Goal: Contribute content: Add original content to the website for others to see

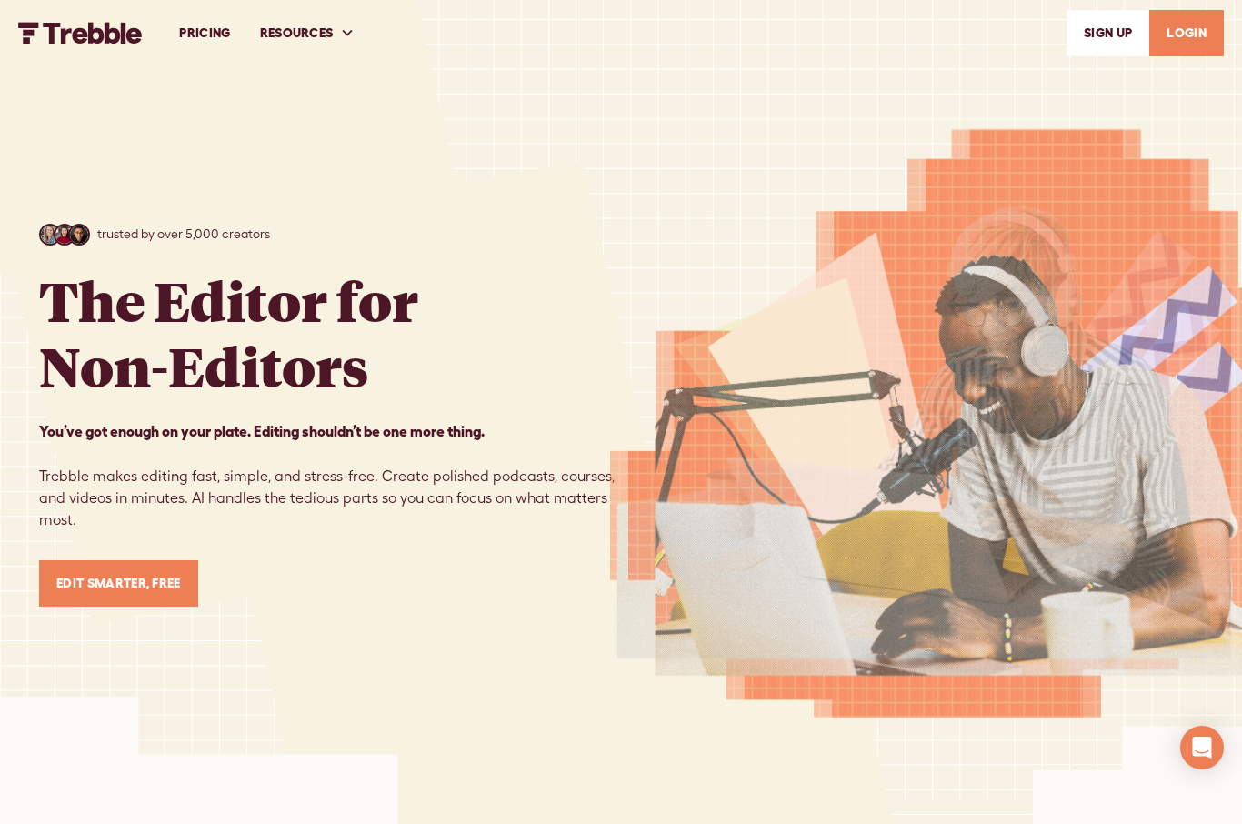
click at [189, 36] on link "PRICING" at bounding box center [205, 33] width 80 height 63
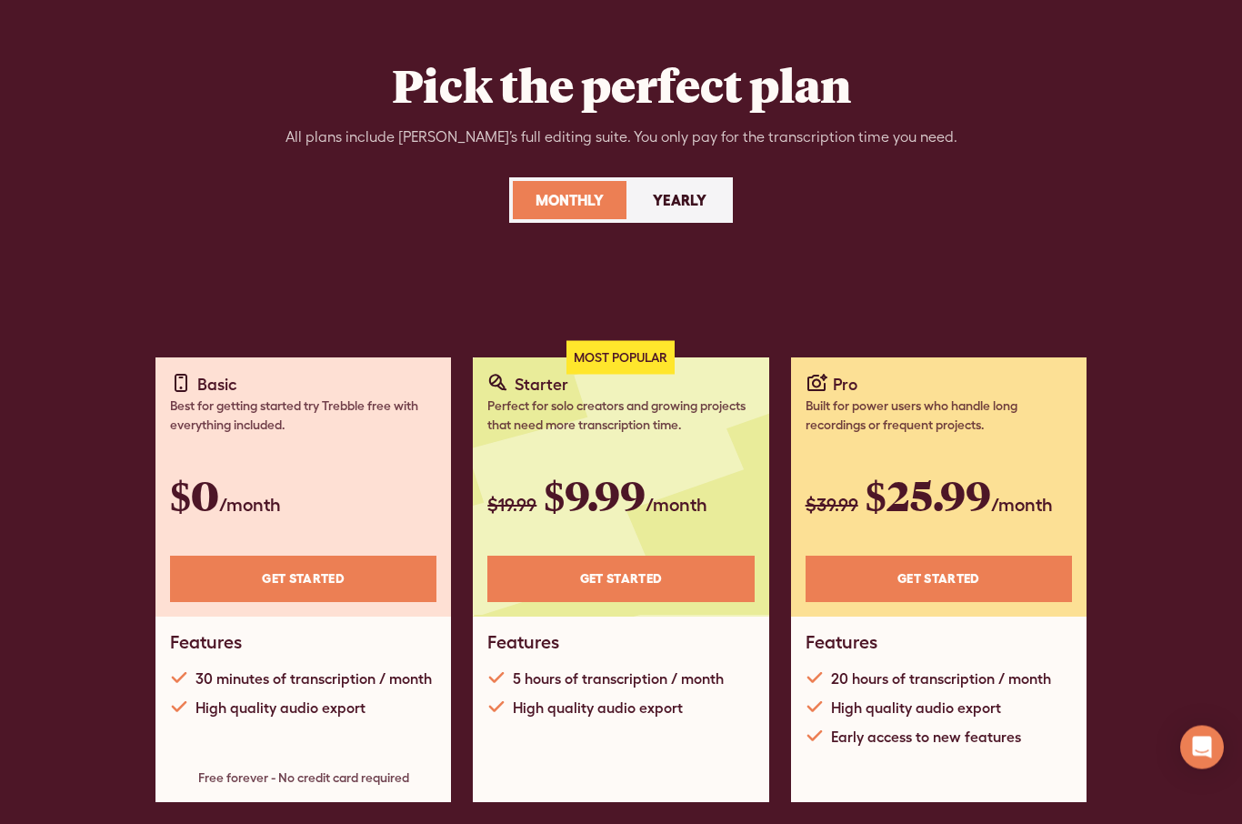
scroll to position [90, 0]
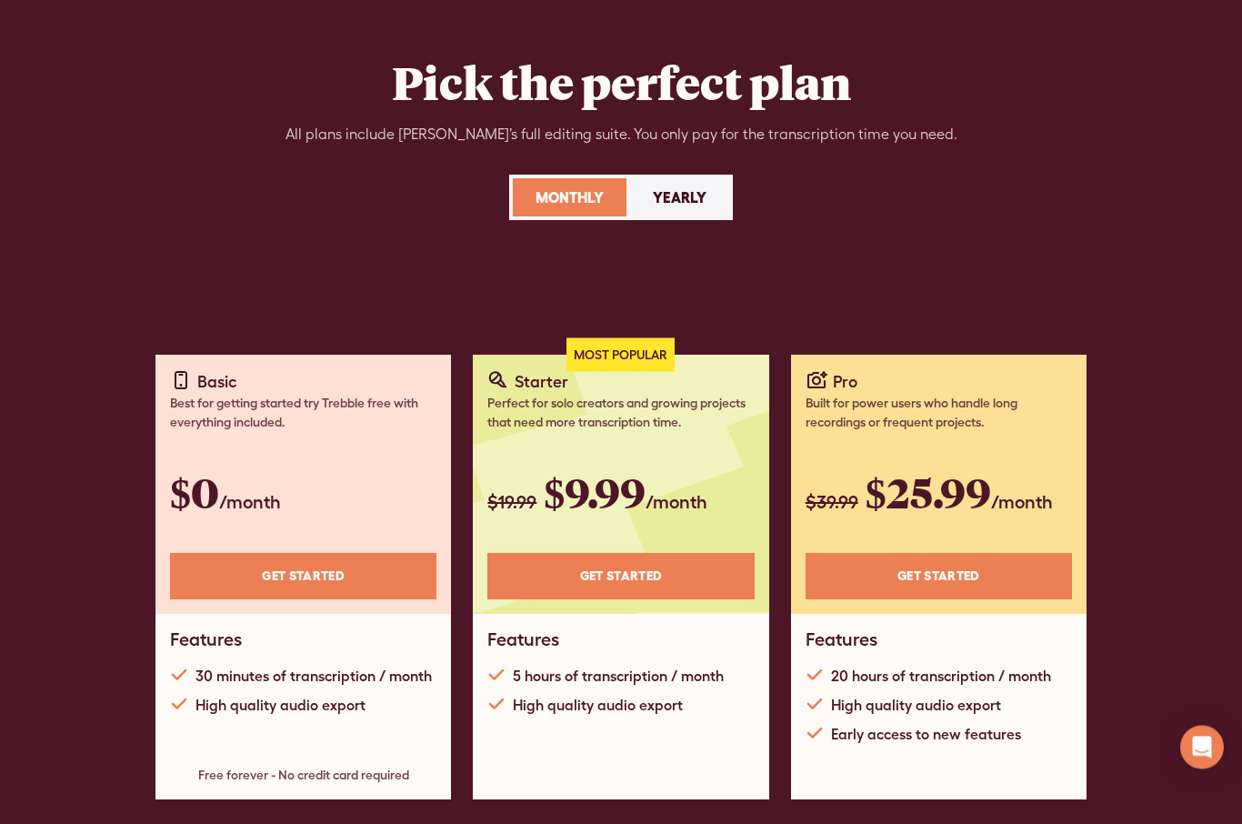
click at [238, 577] on link "Get STARTED" at bounding box center [303, 577] width 266 height 46
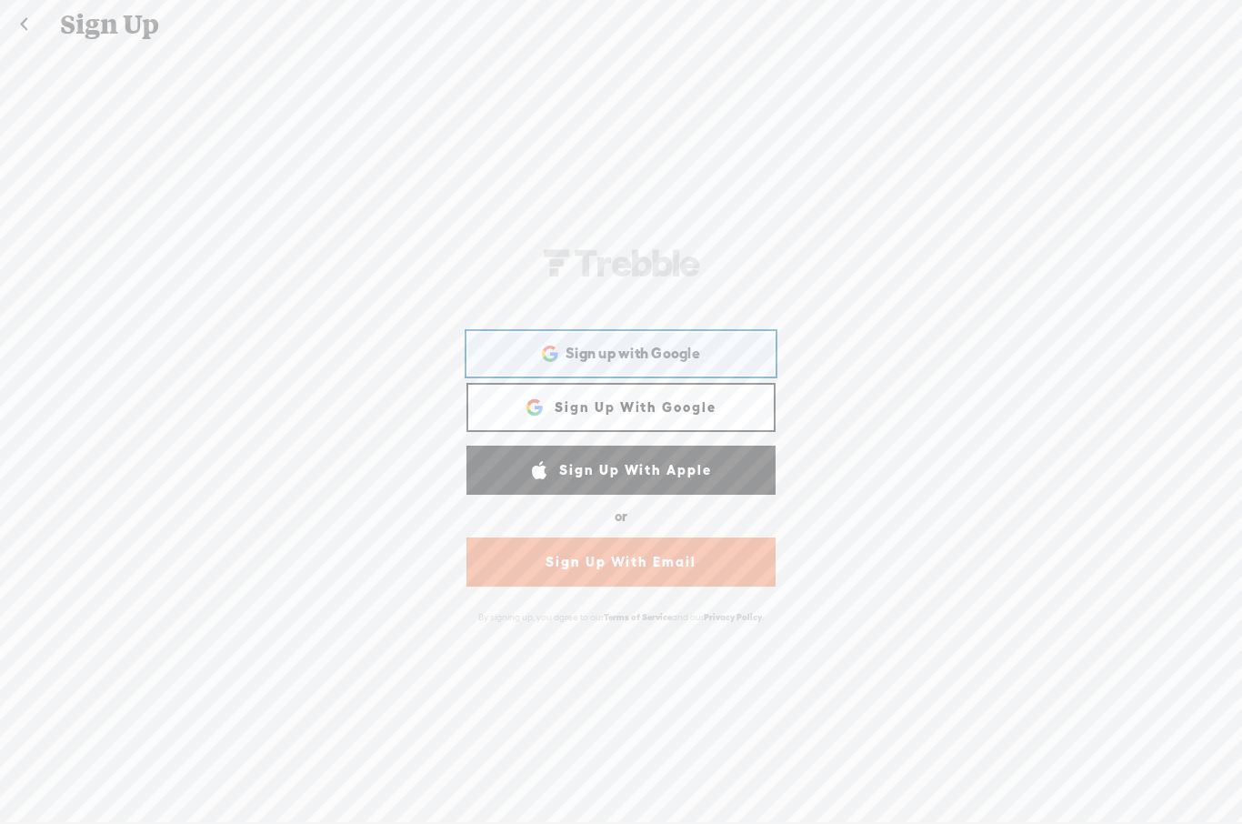
click at [517, 360] on div "Sign up with Google Sign up with Google. Opens in new tab" at bounding box center [621, 354] width 284 height 42
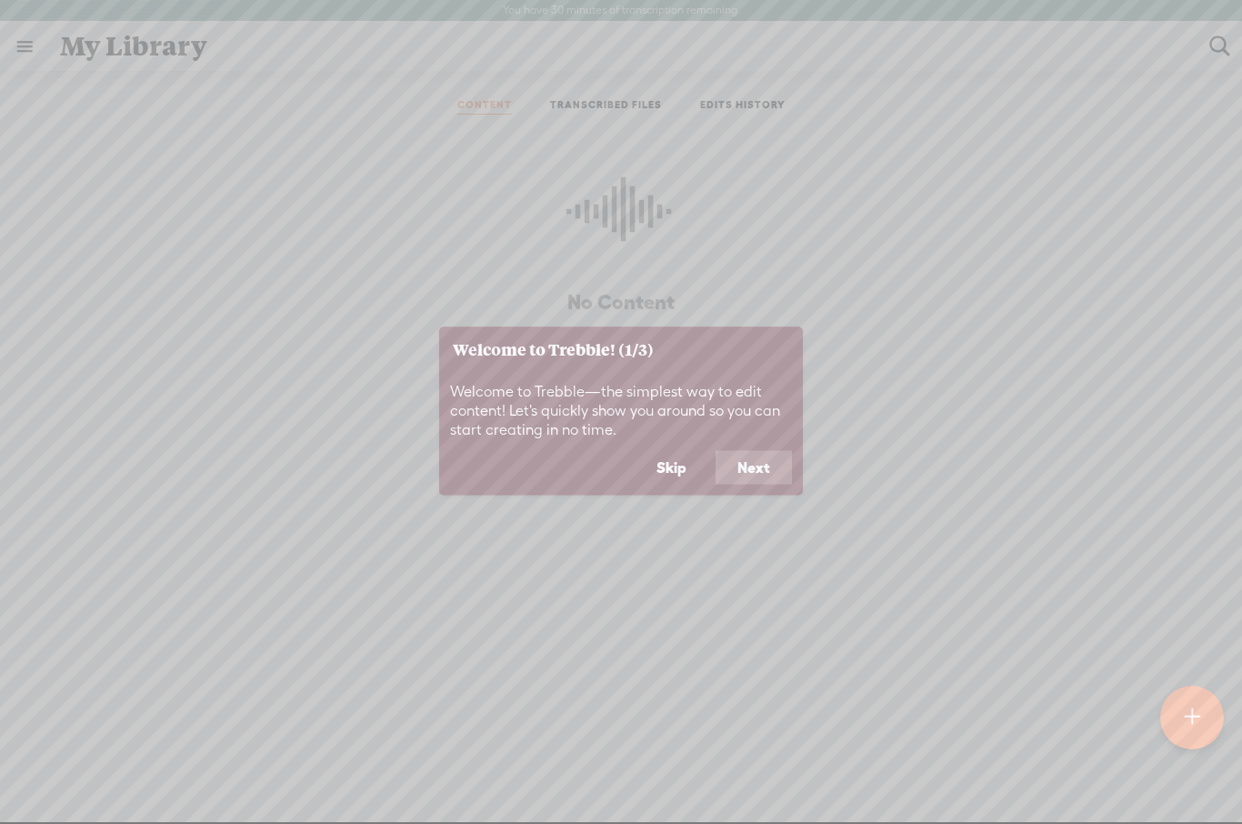
click at [685, 451] on button "Skip" at bounding box center [672, 467] width 74 height 35
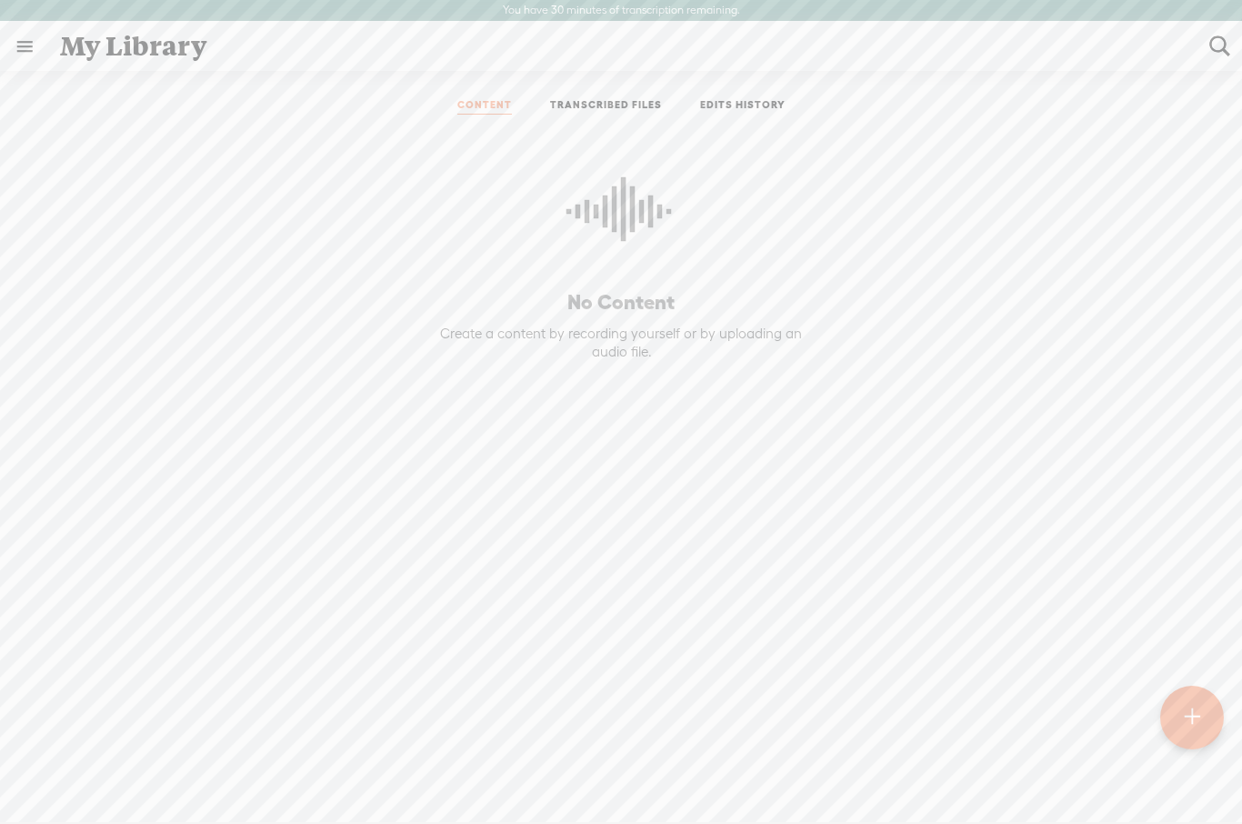
click at [1204, 700] on div at bounding box center [1192, 718] width 65 height 65
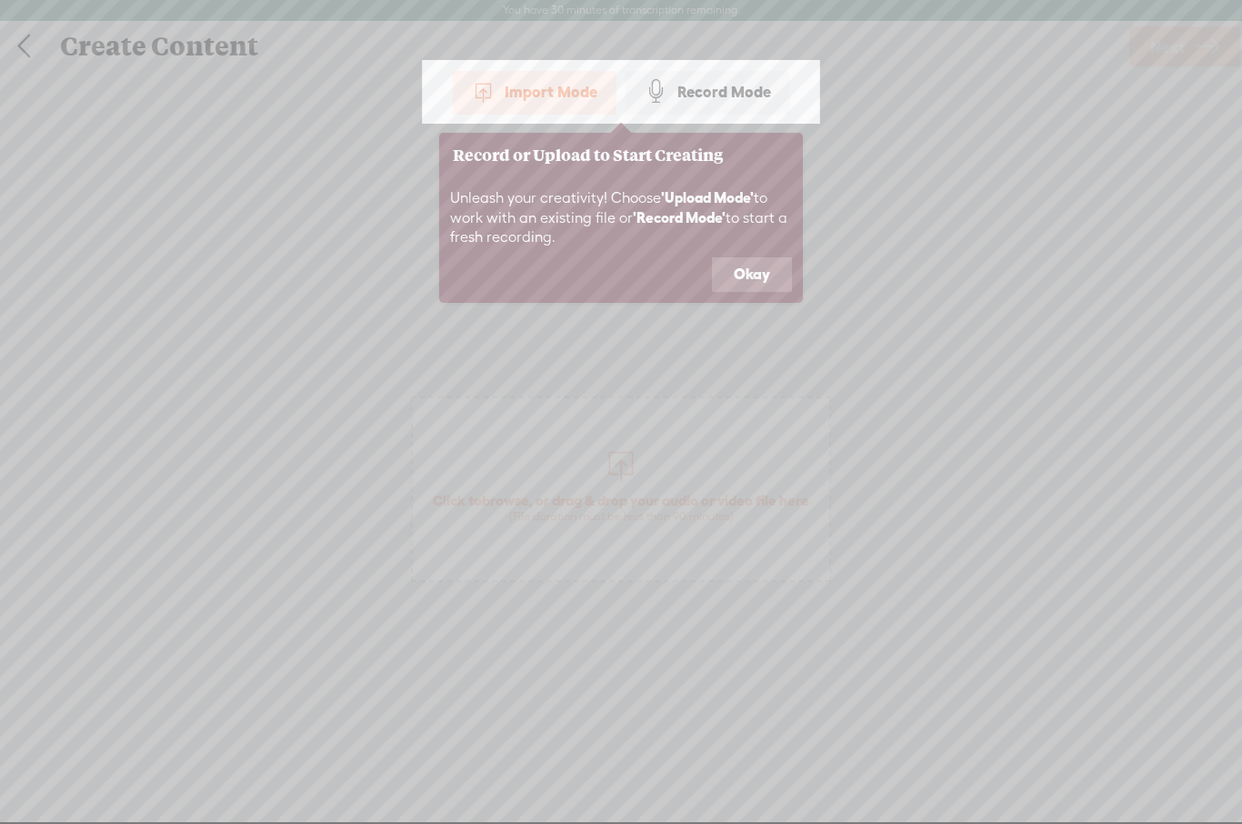
click at [734, 267] on button "Okay" at bounding box center [752, 274] width 80 height 35
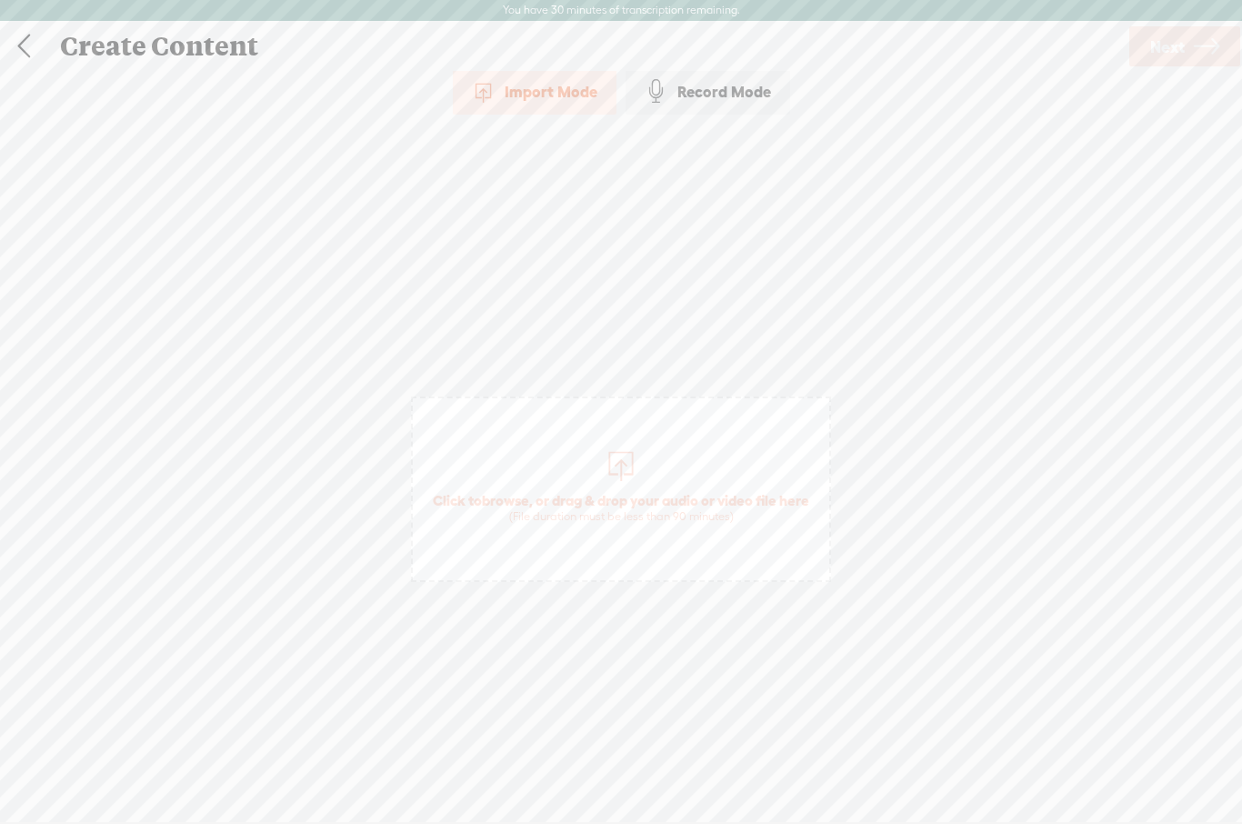
click at [504, 114] on div "Import Mode" at bounding box center [535, 91] width 164 height 45
click at [492, 105] on div "Import Mode" at bounding box center [535, 91] width 164 height 45
click at [614, 455] on div at bounding box center [621, 464] width 36 height 36
click at [1192, 48] on link "Next" at bounding box center [1184, 46] width 111 height 40
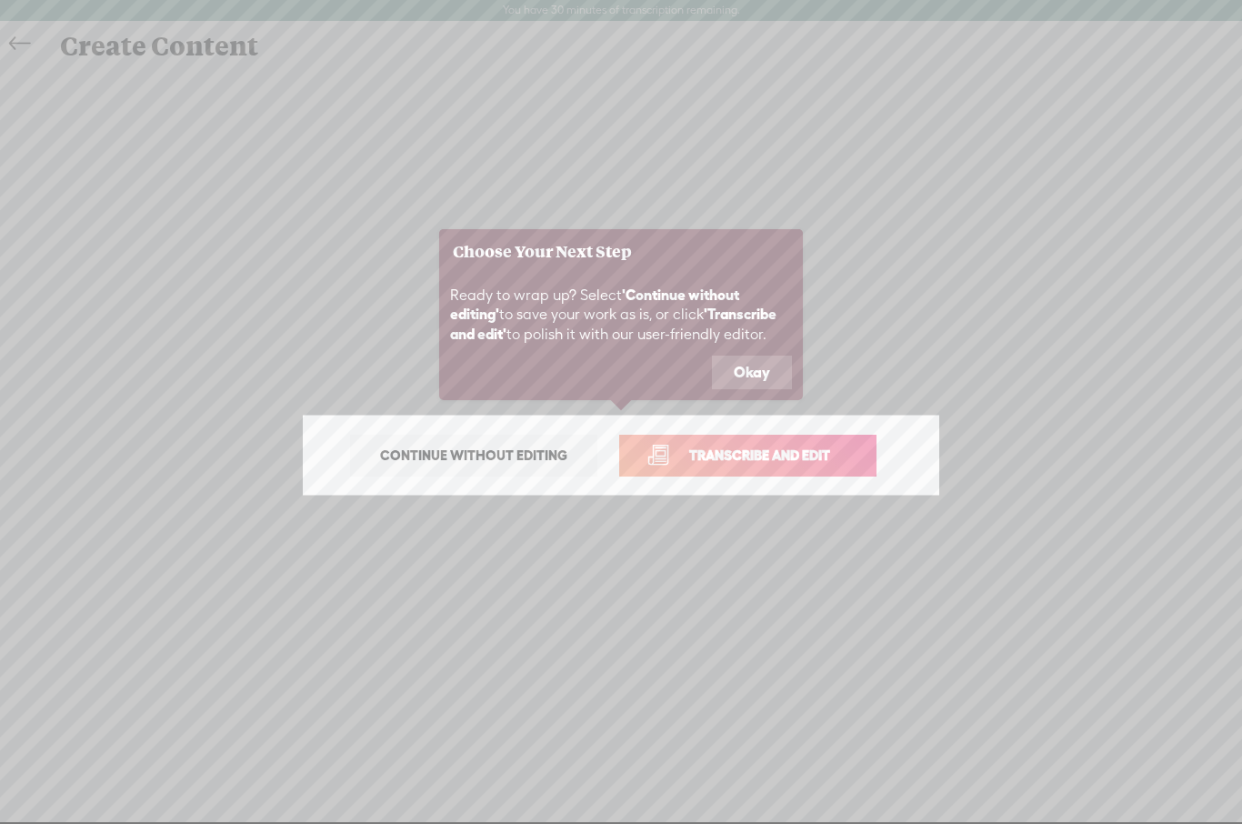
click at [828, 459] on span "Transcribe and edit" at bounding box center [759, 455] width 179 height 21
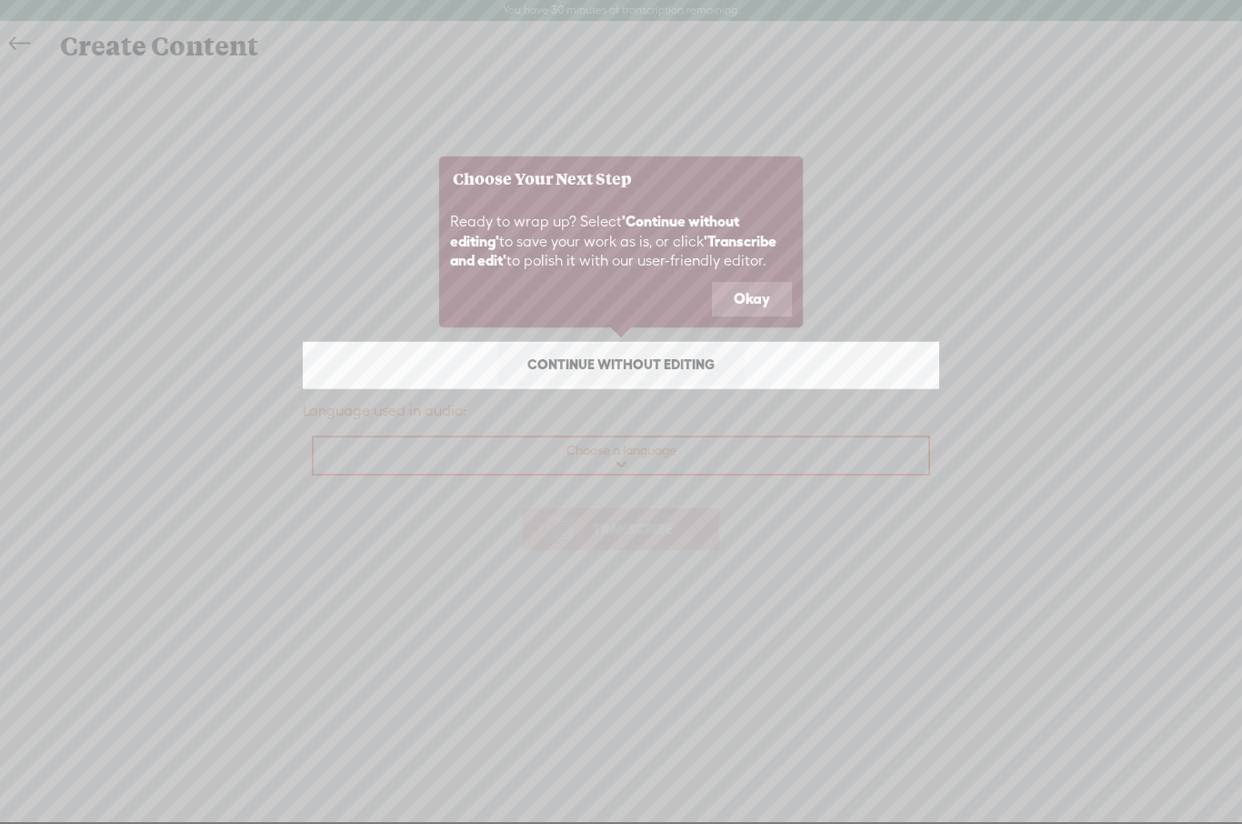
click at [764, 290] on button "Okay" at bounding box center [752, 299] width 80 height 35
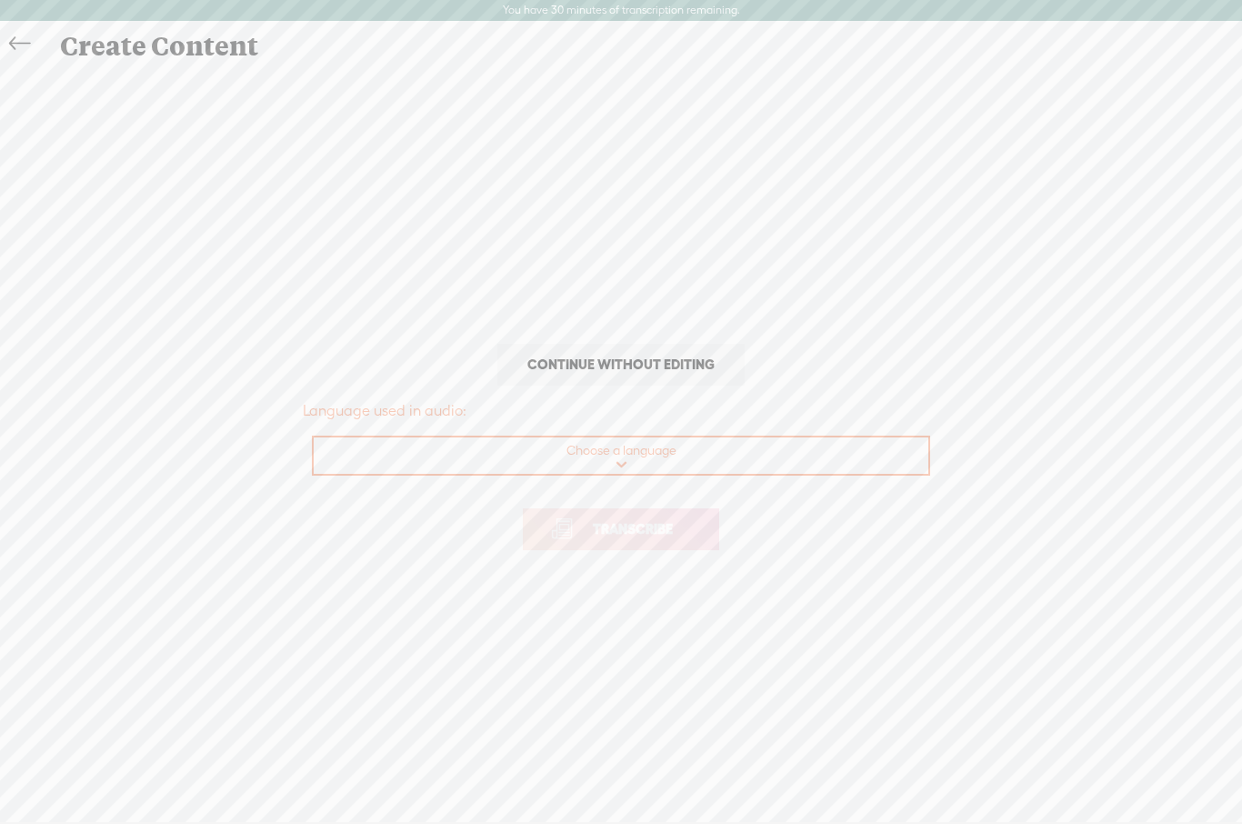
click at [818, 366] on p "Continue without editing Transcribe and edit" at bounding box center [621, 364] width 637 height 47
click at [689, 367] on span "Continue without editing" at bounding box center [621, 364] width 226 height 25
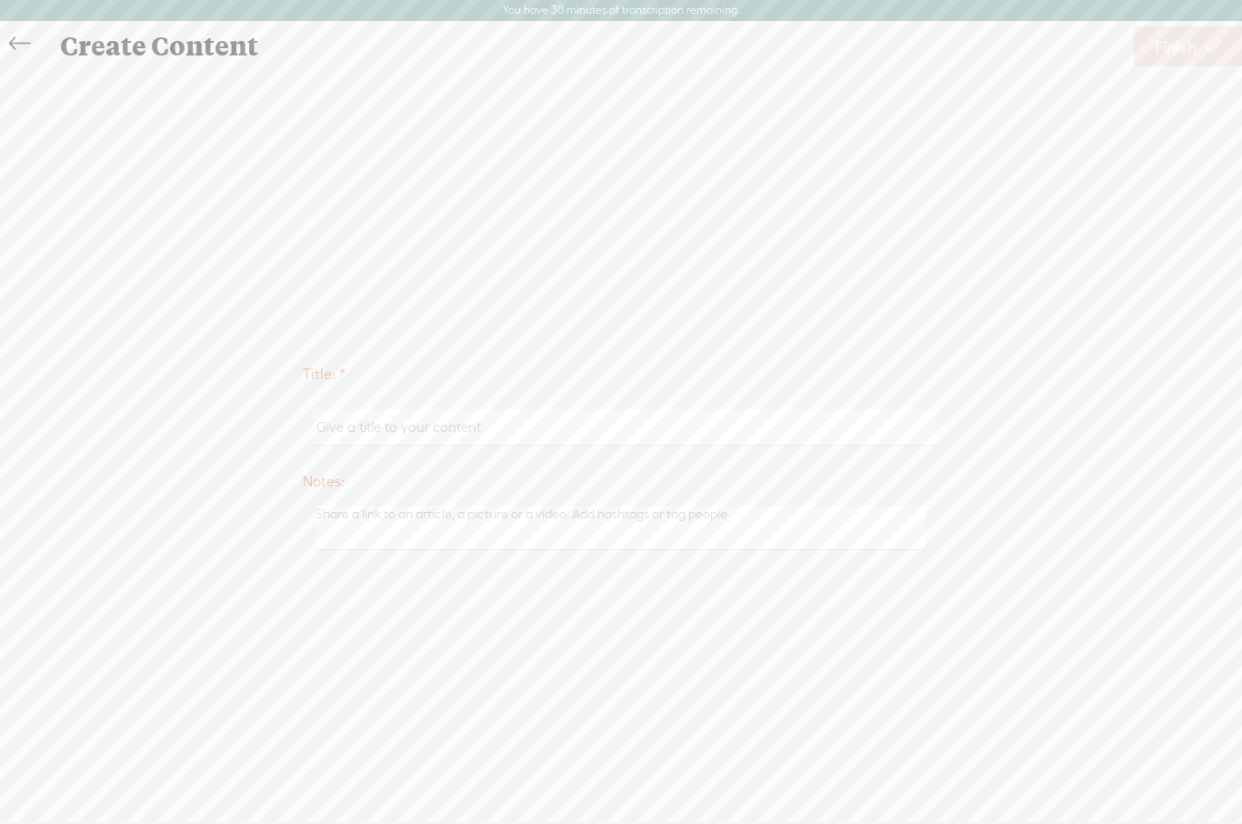
click at [816, 424] on input "text" at bounding box center [624, 426] width 623 height 35
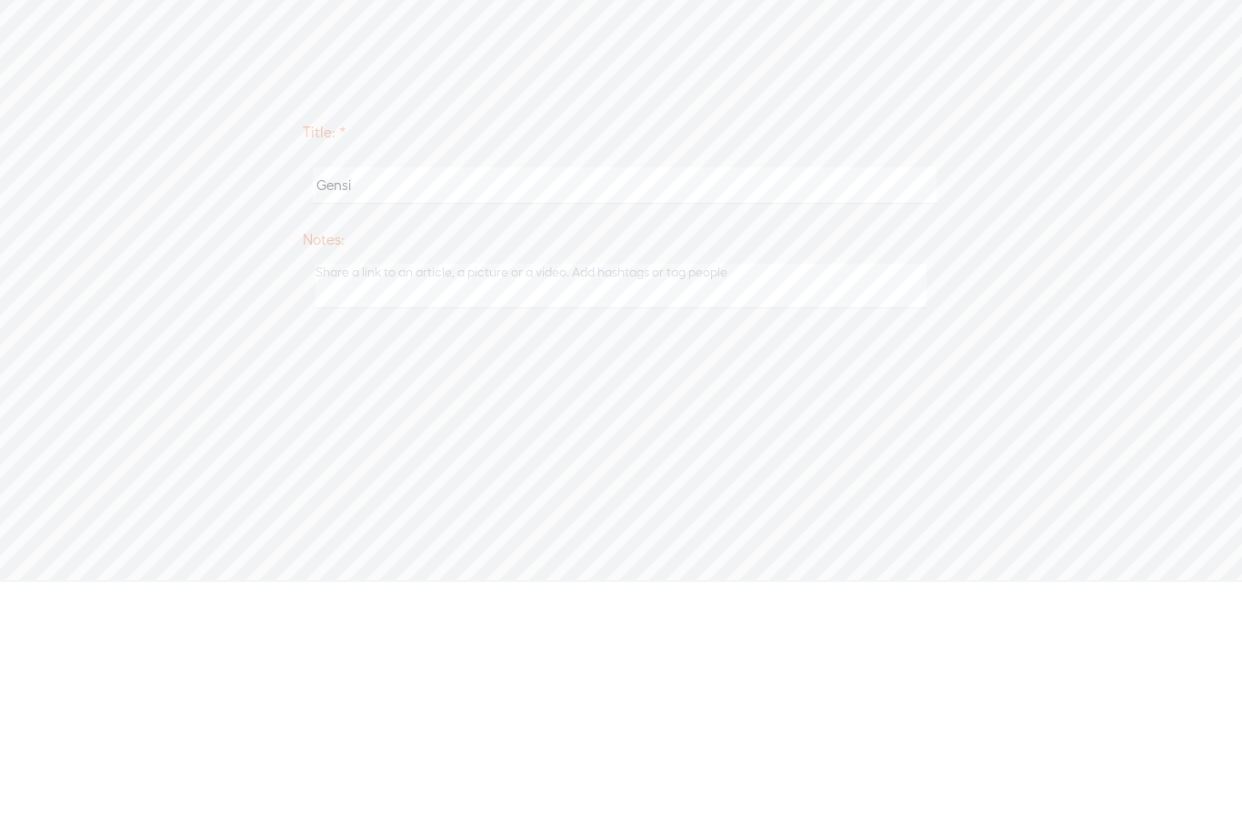
type input "Gensis"
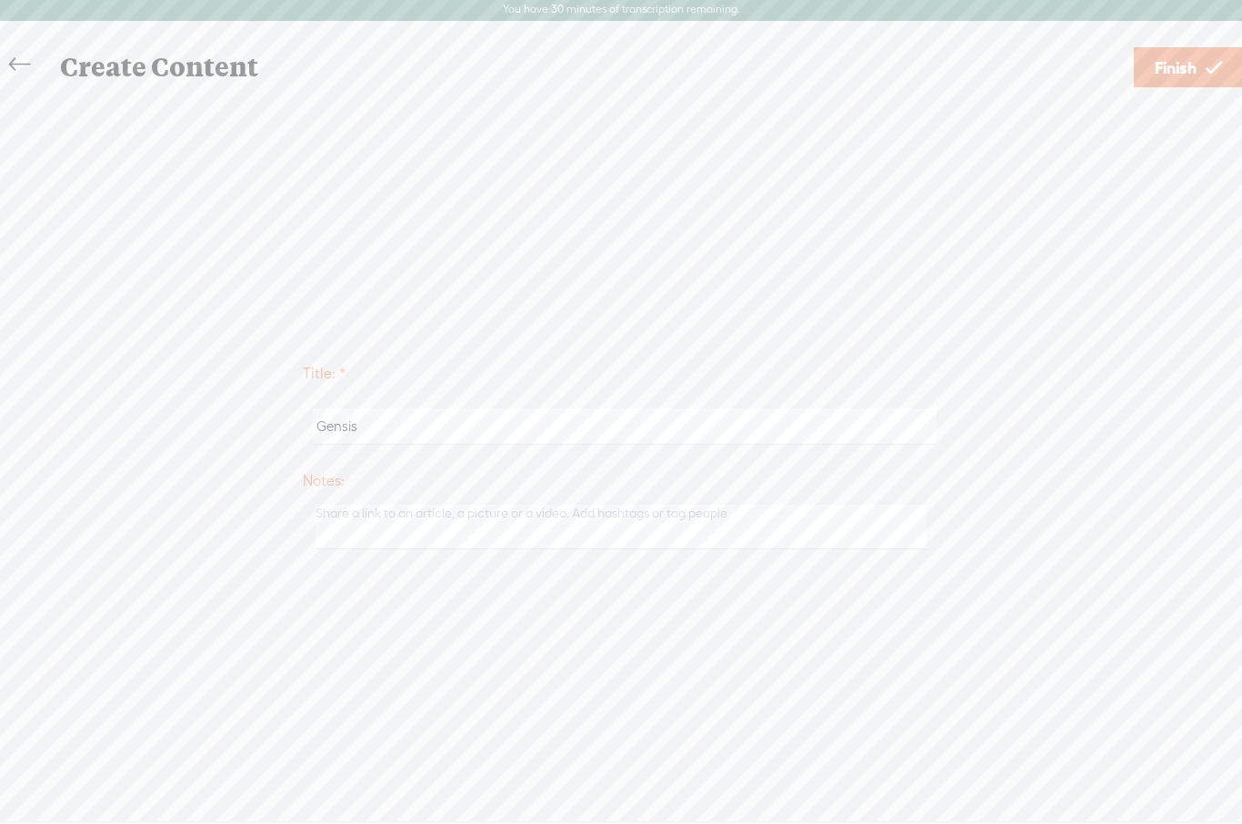
click at [1189, 53] on span "Finish" at bounding box center [1176, 68] width 42 height 46
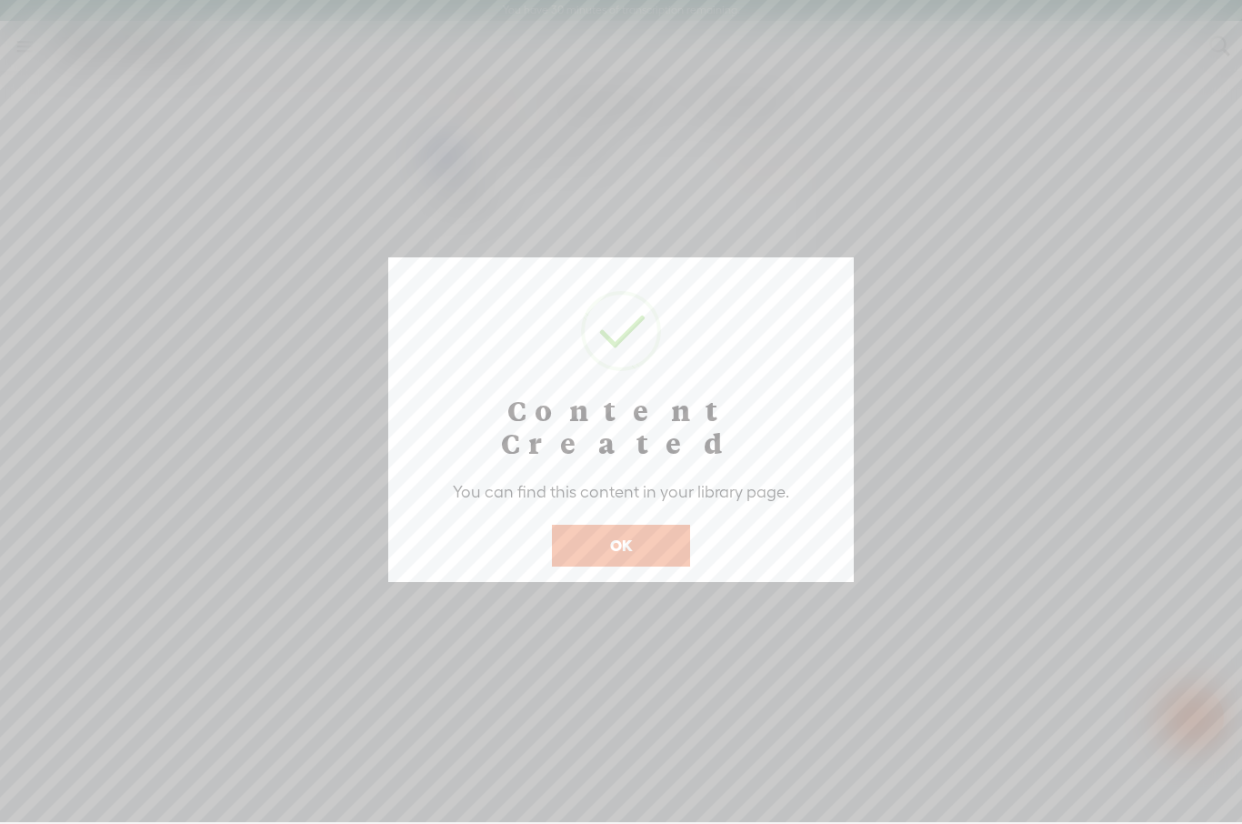
click at [610, 525] on button "OK" at bounding box center [621, 546] width 138 height 42
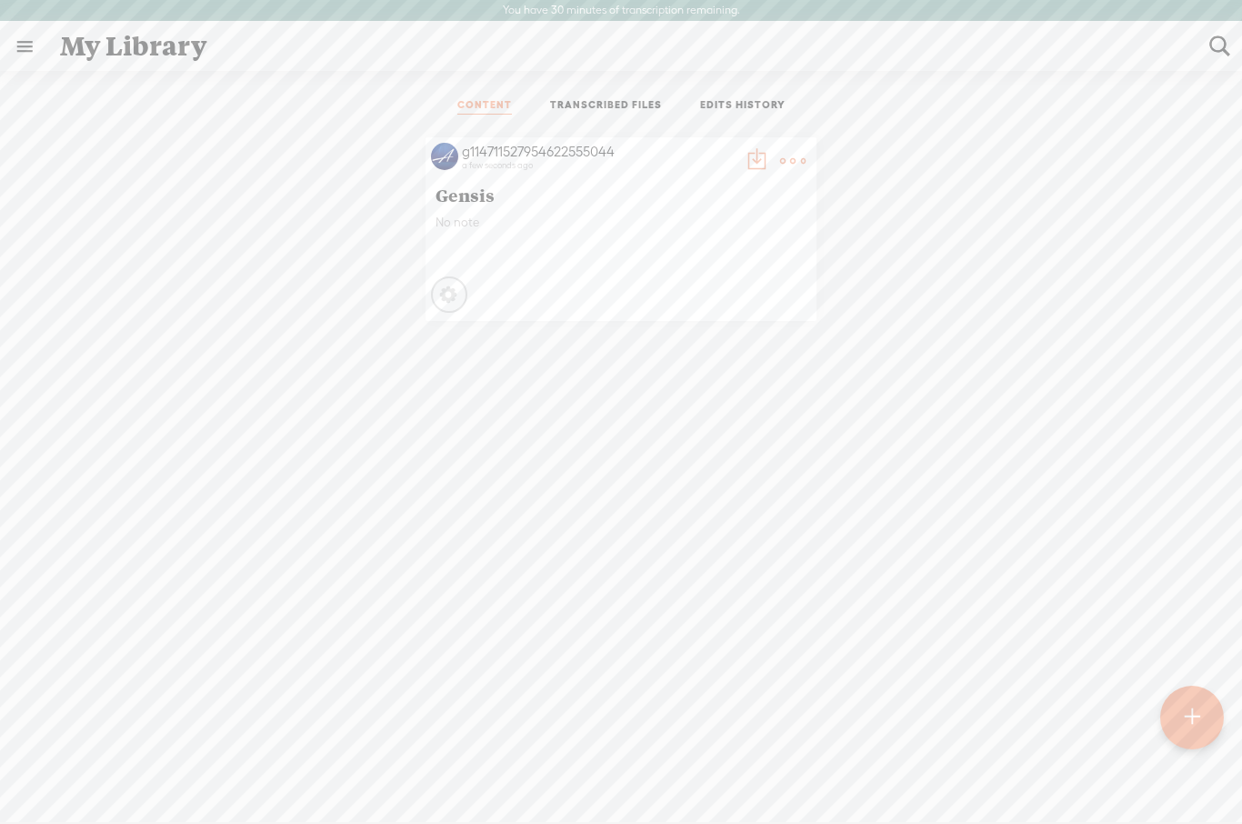
click at [456, 192] on span "Gensis" at bounding box center [621, 195] width 371 height 22
click at [5, 67] on link at bounding box center [24, 46] width 47 height 47
click at [25, 47] on div "g114711527954622555044" at bounding box center [101, 59] width 175 height 91
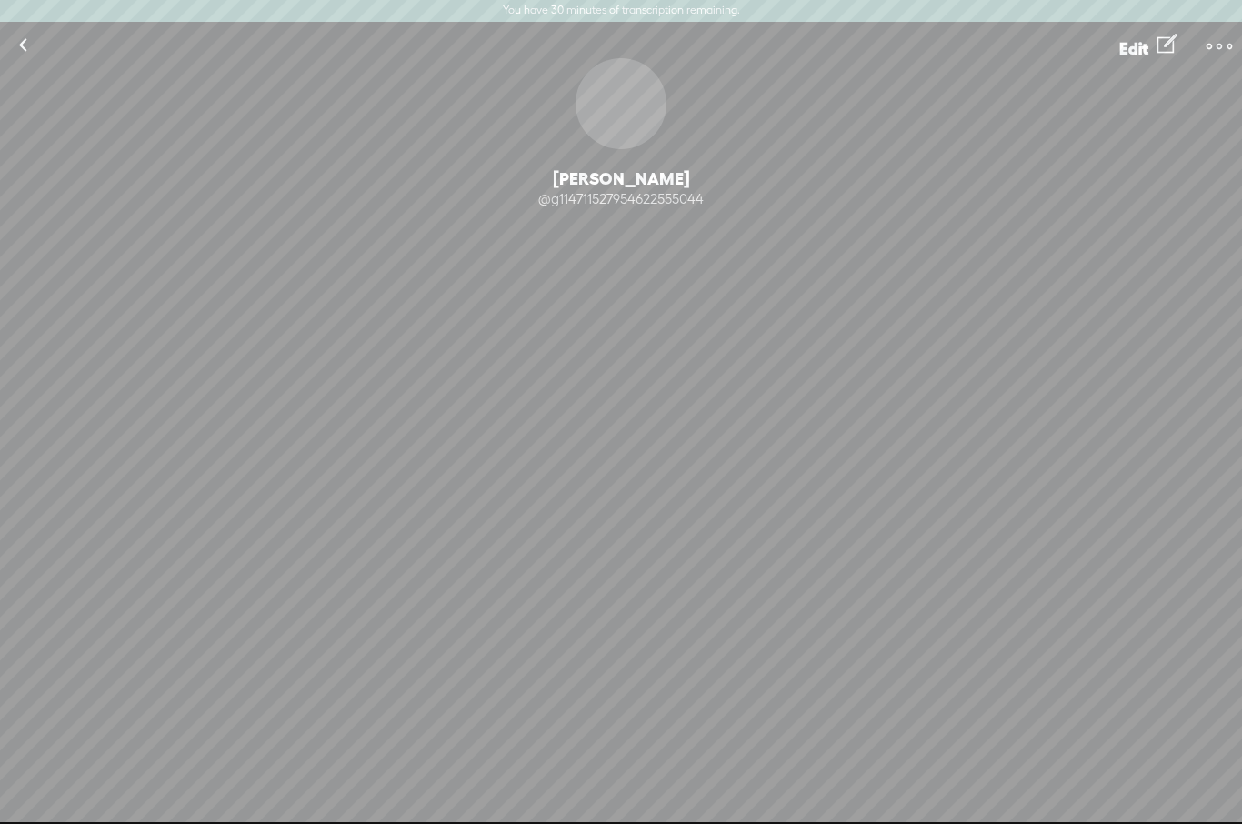
click at [37, 40] on link at bounding box center [22, 45] width 45 height 47
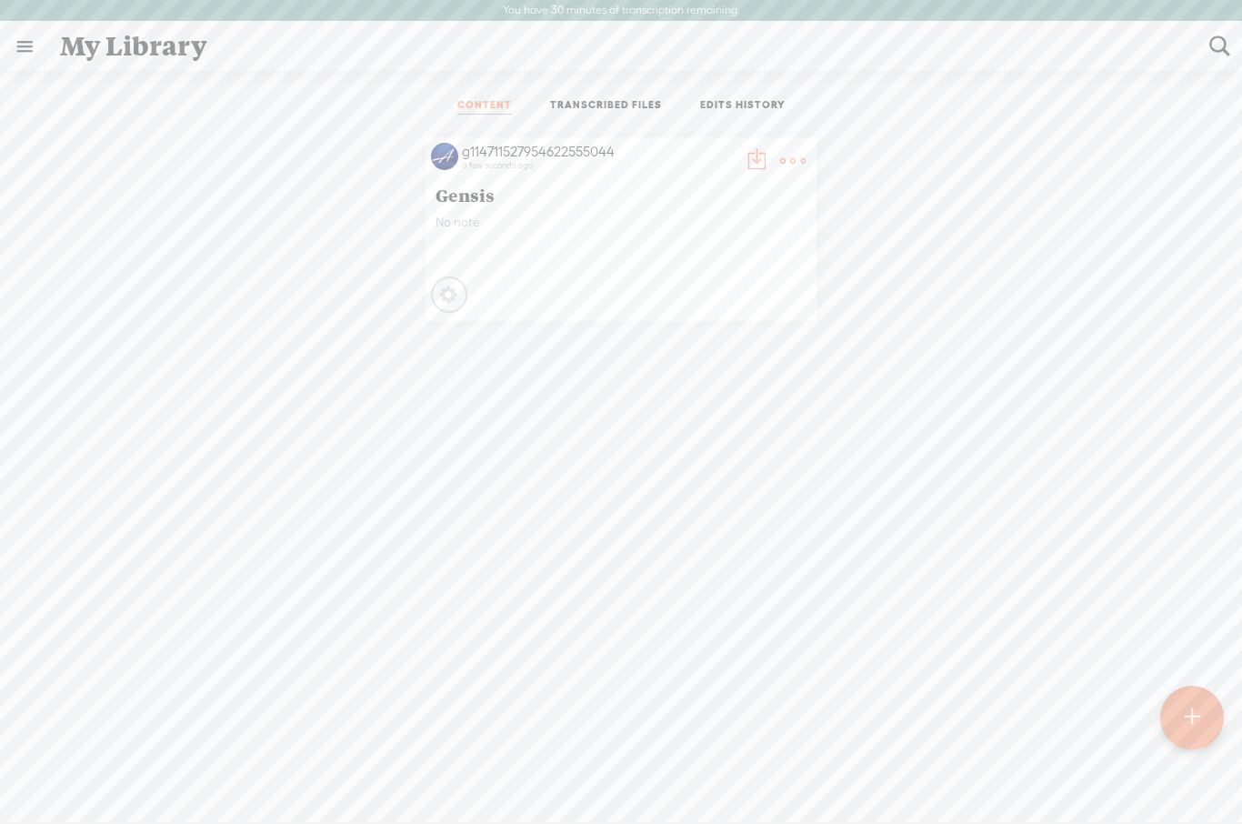
click at [41, 48] on link at bounding box center [24, 46] width 47 height 47
click at [65, 434] on div "MY LIBRARY" at bounding box center [106, 429] width 84 height 15
click at [54, 449] on div "MY LIBRARY" at bounding box center [117, 429] width 206 height 41
click at [40, 432] on c at bounding box center [41, 430] width 9 height 9
click at [52, 805] on div "SETTINGS" at bounding box center [120, 781] width 213 height 55
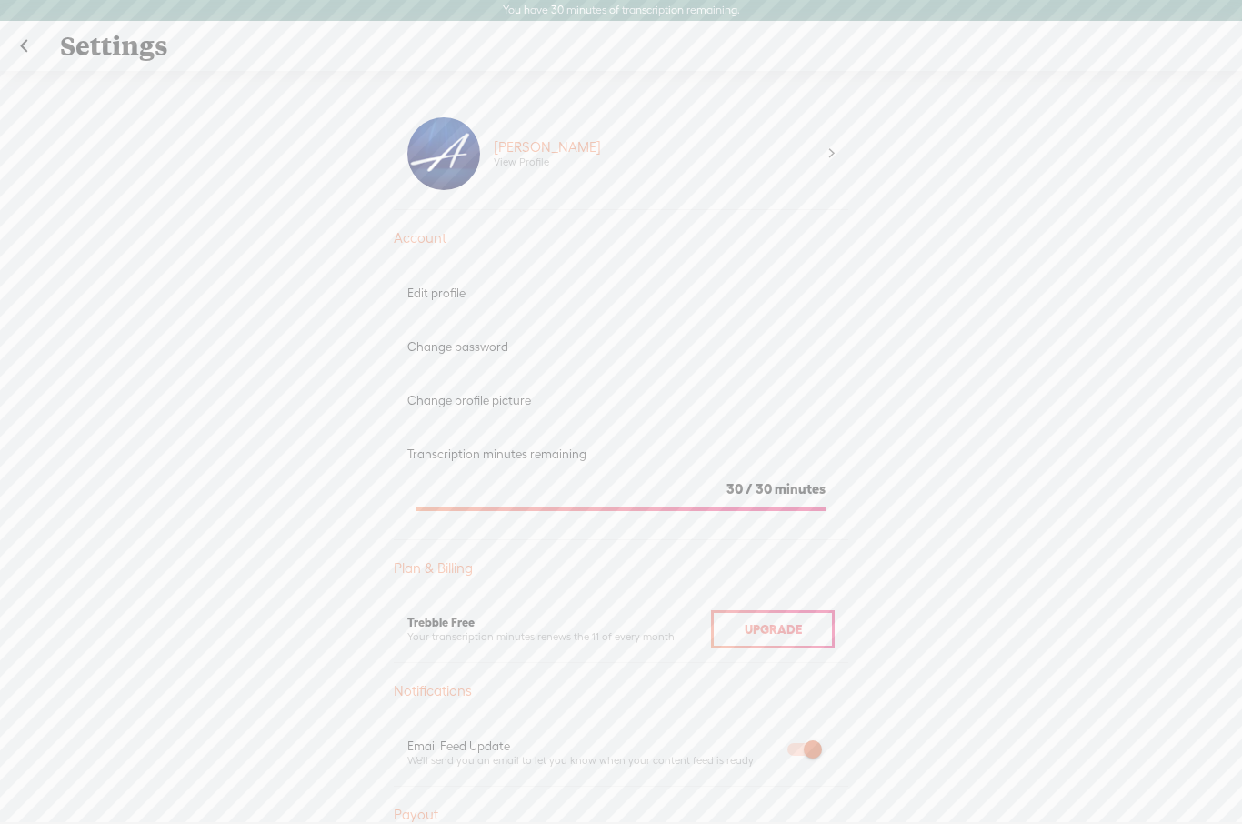
click at [30, 45] on link at bounding box center [23, 46] width 45 height 47
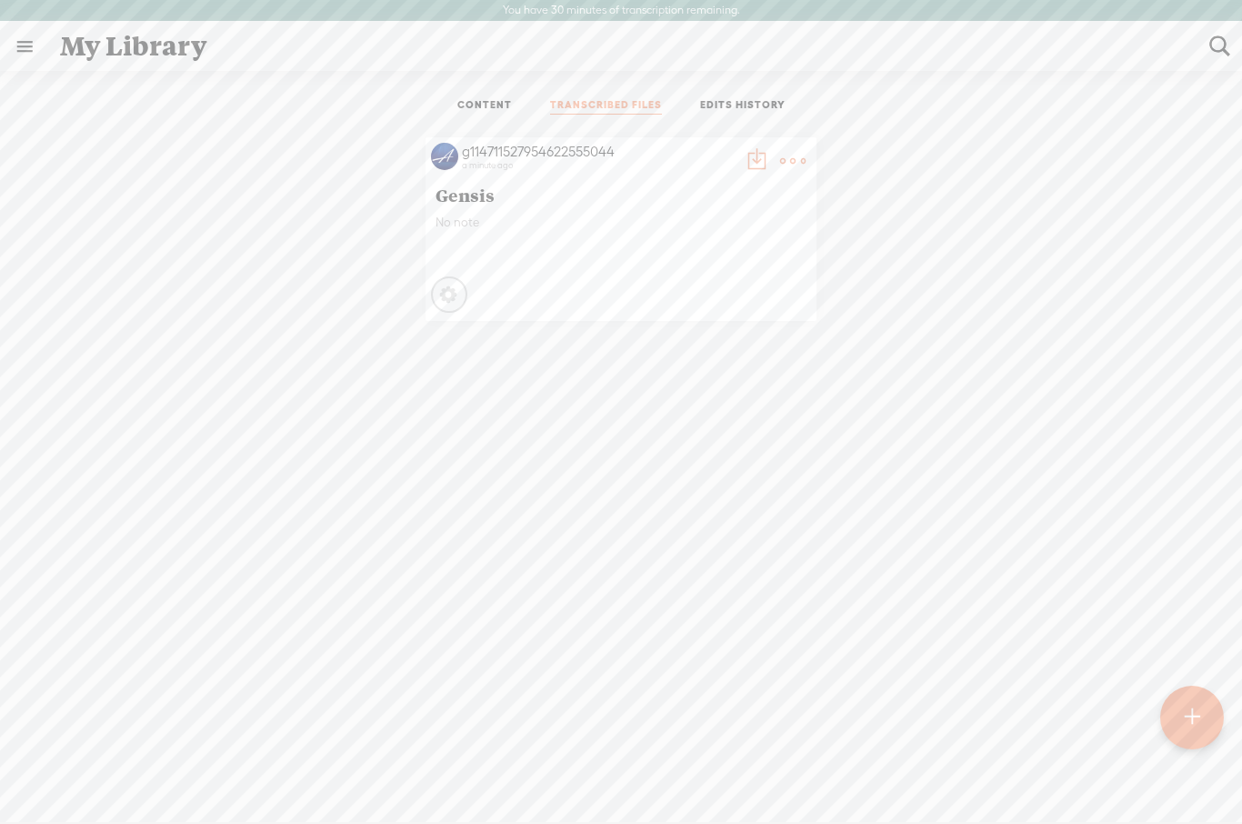
click at [736, 99] on link "EDITS HISTORY" at bounding box center [742, 106] width 85 height 16
click at [464, 118] on ul "CONTENT TRANSCRIBED FILES EDITS HISTORY" at bounding box center [621, 107] width 482 height 44
click at [466, 100] on link "CONTENT" at bounding box center [484, 106] width 55 height 16
click at [458, 290] on icon at bounding box center [452, 295] width 18 height 18
click at [446, 286] on icon at bounding box center [450, 295] width 18 height 18
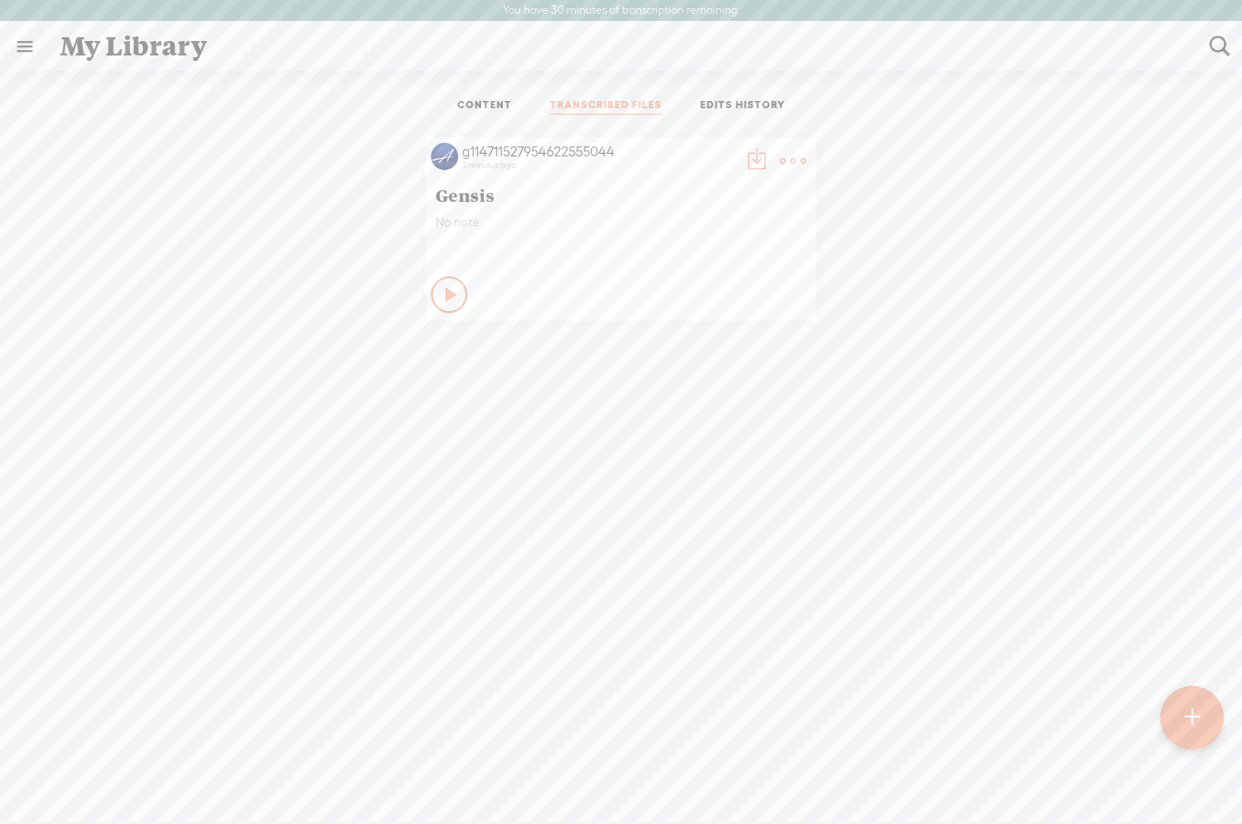
click at [600, 114] on link "TRANSCRIBED FILES" at bounding box center [606, 106] width 112 height 16
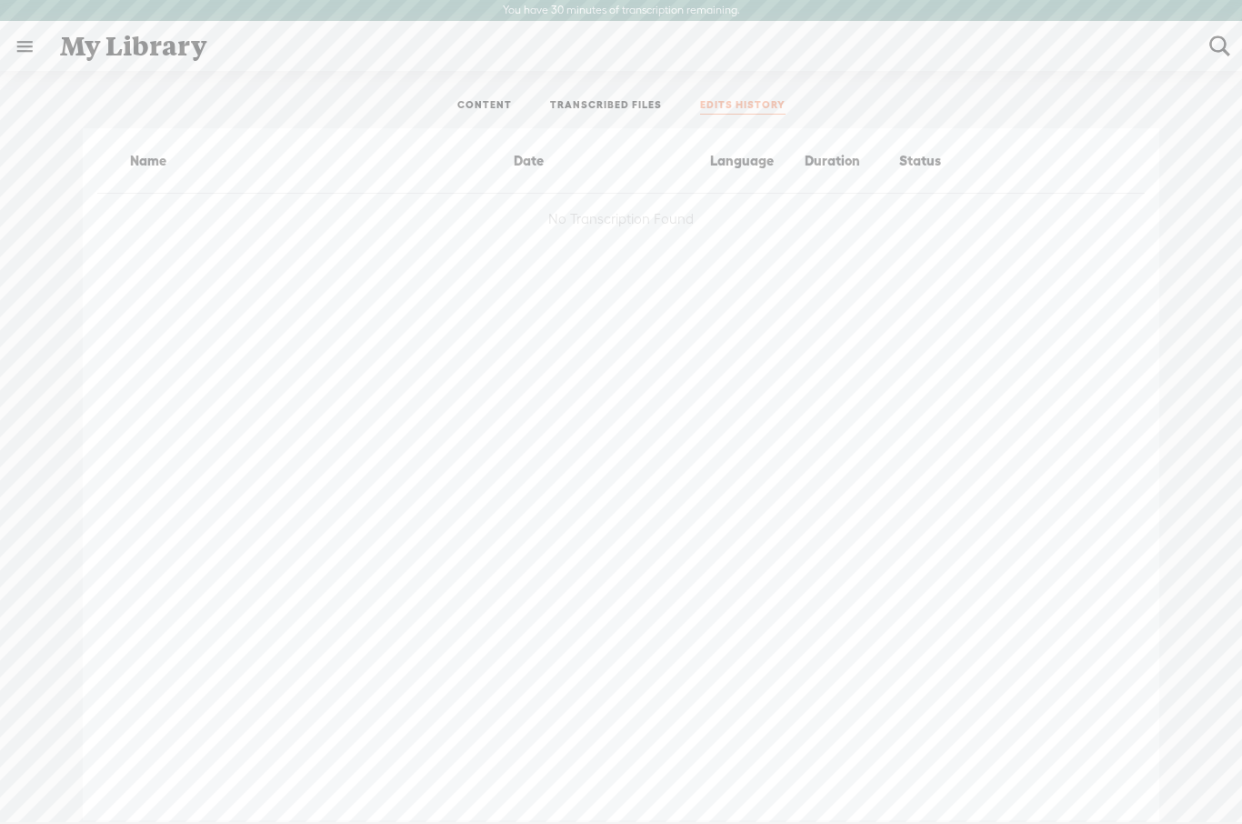
click at [739, 103] on link "EDITS HISTORY" at bounding box center [742, 106] width 85 height 16
click at [482, 105] on link "CONTENT" at bounding box center [484, 106] width 55 height 16
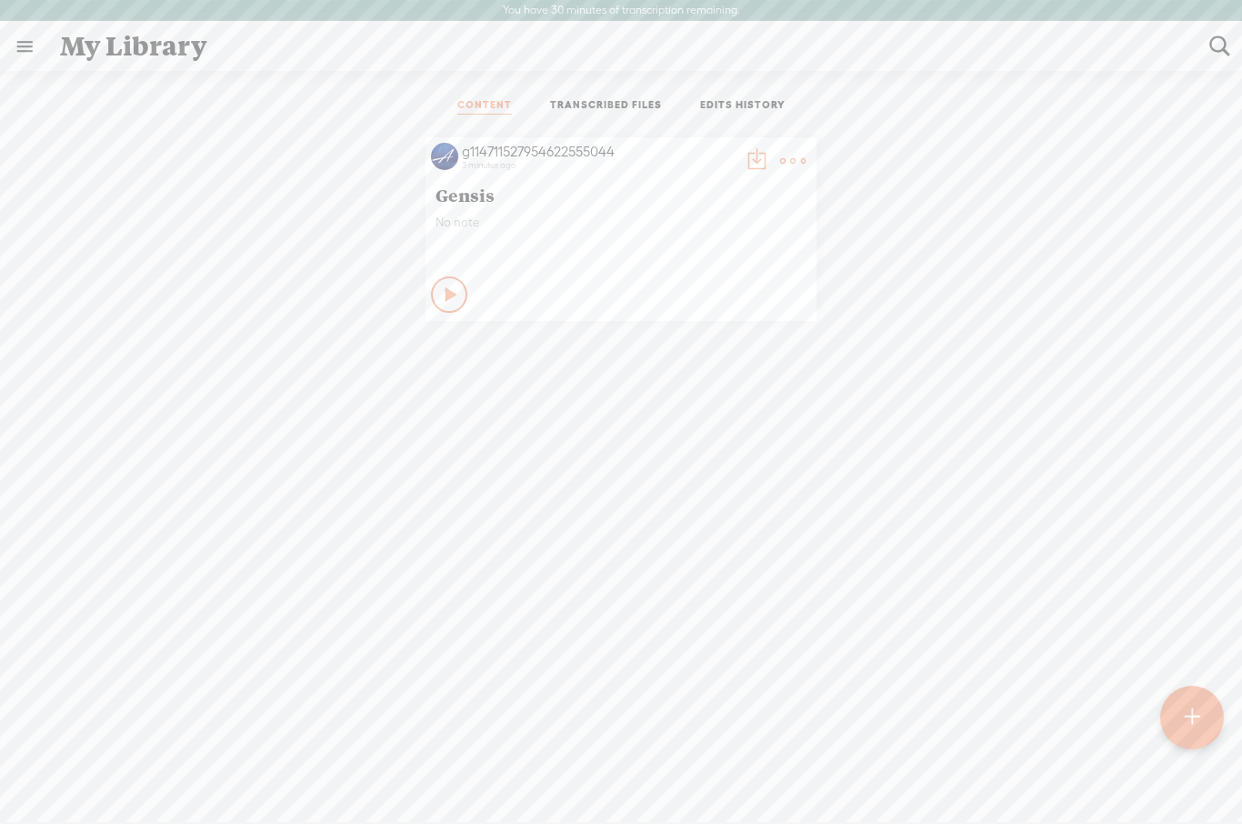
click at [436, 209] on div "g114711527954622555044 3 minutes ago Gensis No note Play Content" at bounding box center [621, 229] width 391 height 184
click at [442, 160] on img at bounding box center [444, 156] width 27 height 27
click at [36, 53] on link at bounding box center [24, 46] width 47 height 47
click at [69, 414] on div "MY LIBRARY" at bounding box center [117, 429] width 206 height 41
click at [71, 421] on div "MY LIBRARY" at bounding box center [117, 429] width 206 height 41
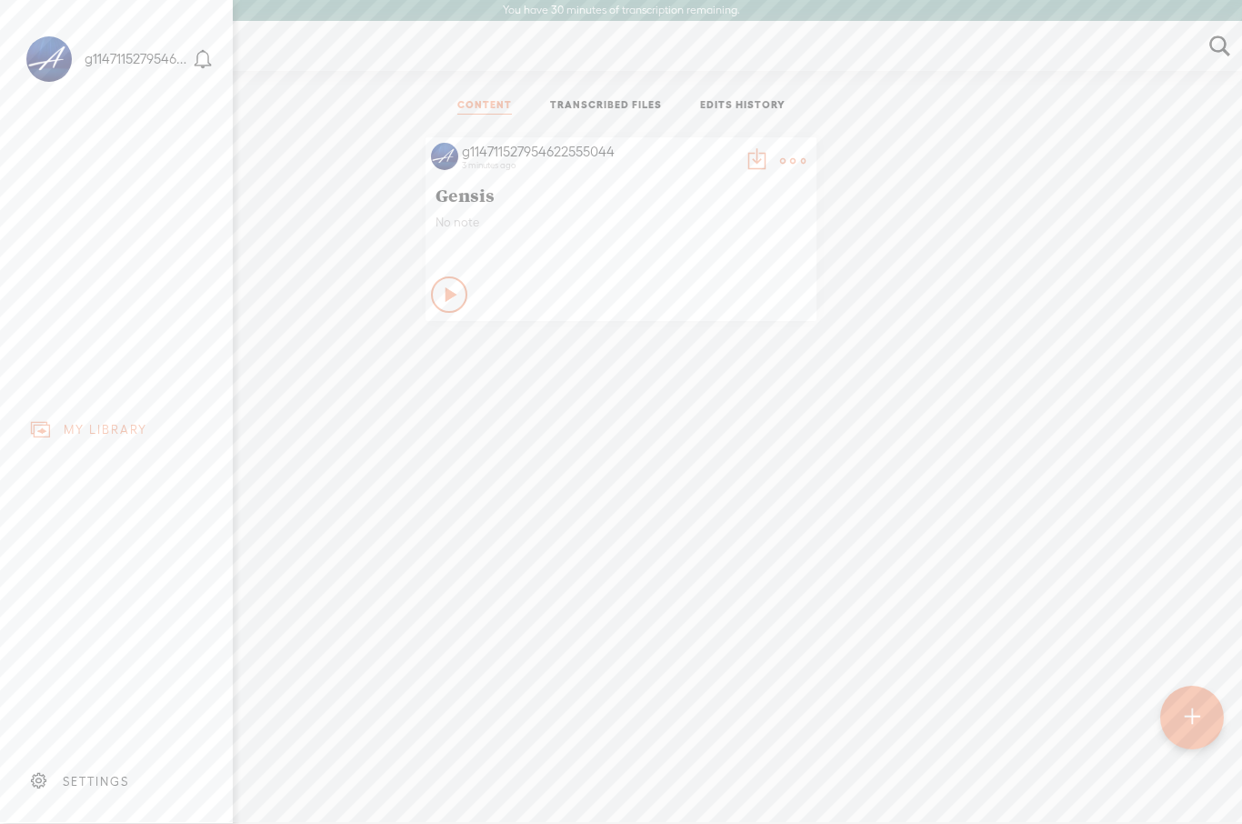
click at [397, 386] on body "You have 30 minutes of transcription remaining. Upgrade to increase your limit …" at bounding box center [621, 411] width 1242 height 822
click at [461, 286] on div "Play Content" at bounding box center [449, 294] width 36 height 36
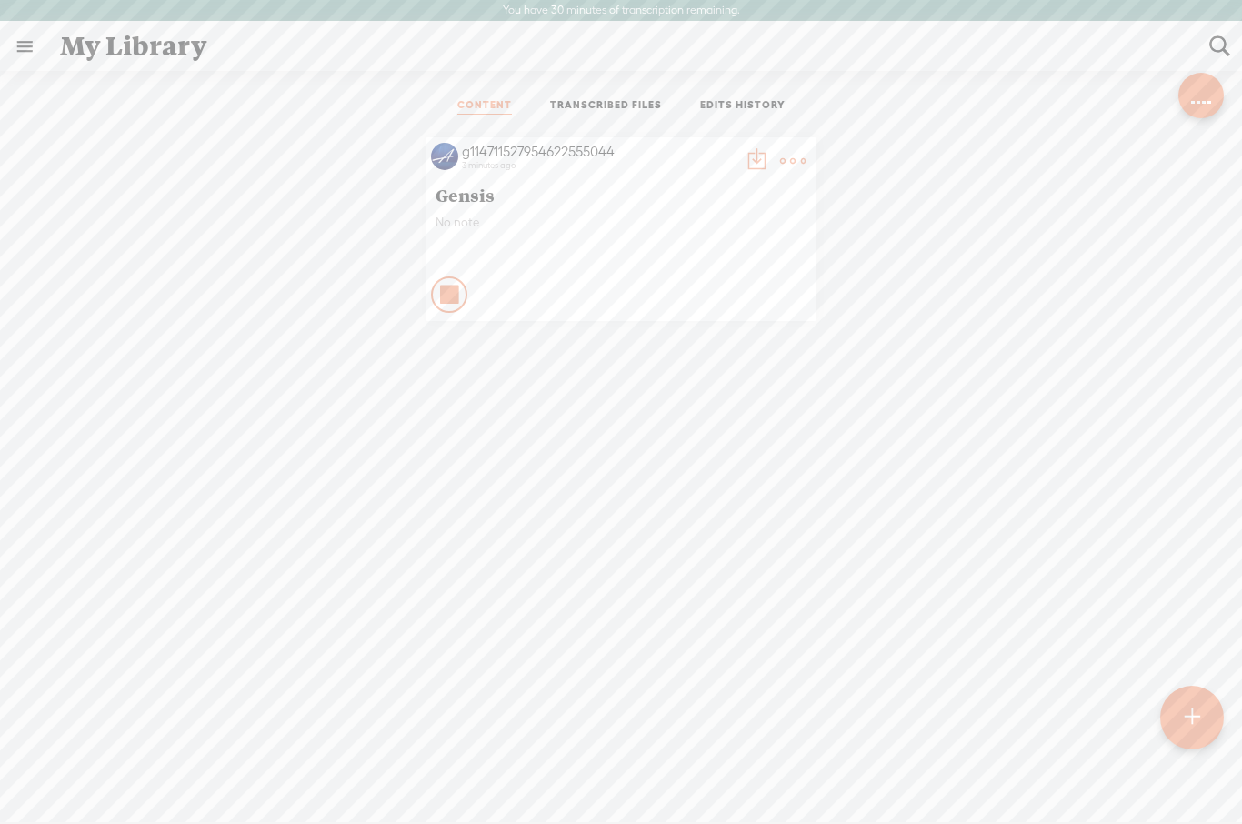
click at [713, 246] on div "No note" at bounding box center [621, 242] width 371 height 55
click at [745, 253] on div "No note" at bounding box center [621, 242] width 371 height 55
click at [605, 112] on link "TRANSCRIBED FILES" at bounding box center [606, 106] width 112 height 16
click at [451, 210] on div "g114711527954622555044 6 minutes ago Gensis No note Play Content" at bounding box center [621, 229] width 391 height 184
click at [445, 153] on img at bounding box center [444, 156] width 27 height 27
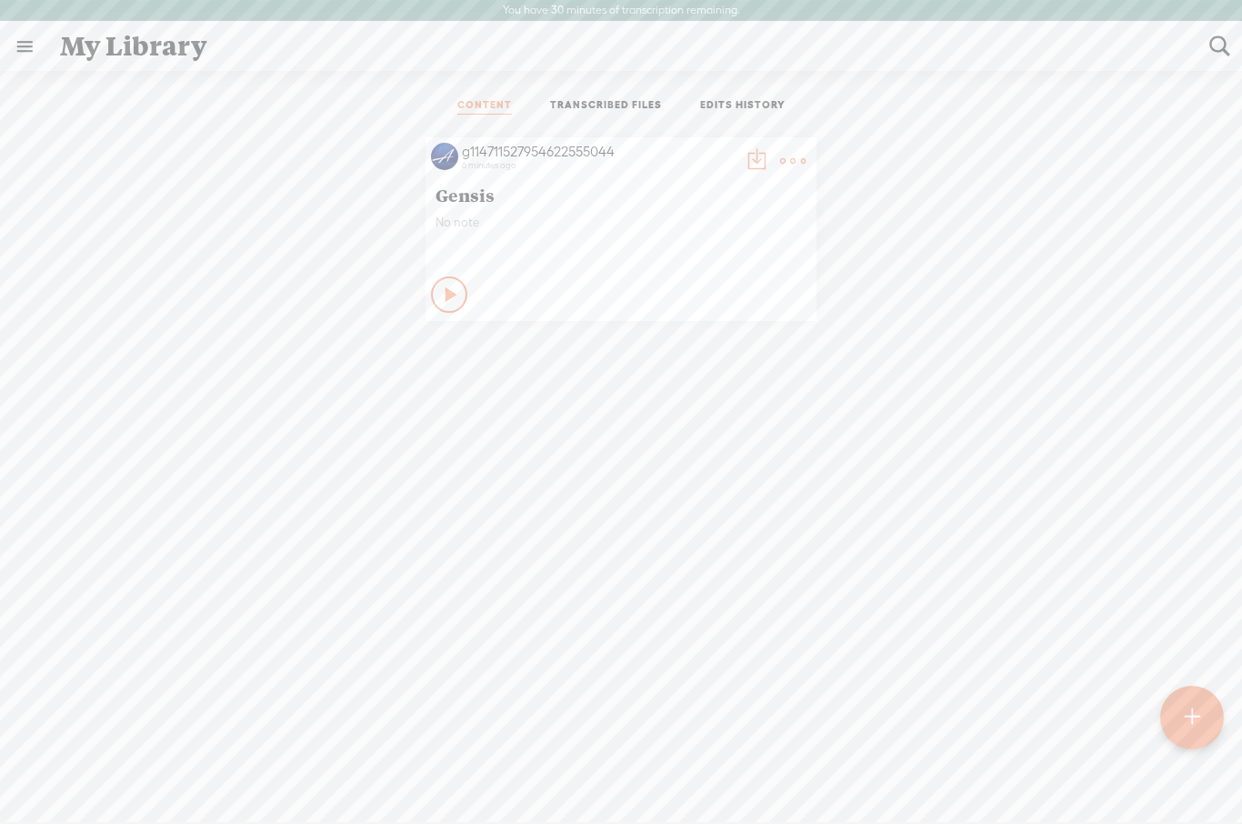
click at [438, 155] on img at bounding box center [444, 156] width 27 height 27
click at [758, 148] on t at bounding box center [756, 160] width 25 height 25
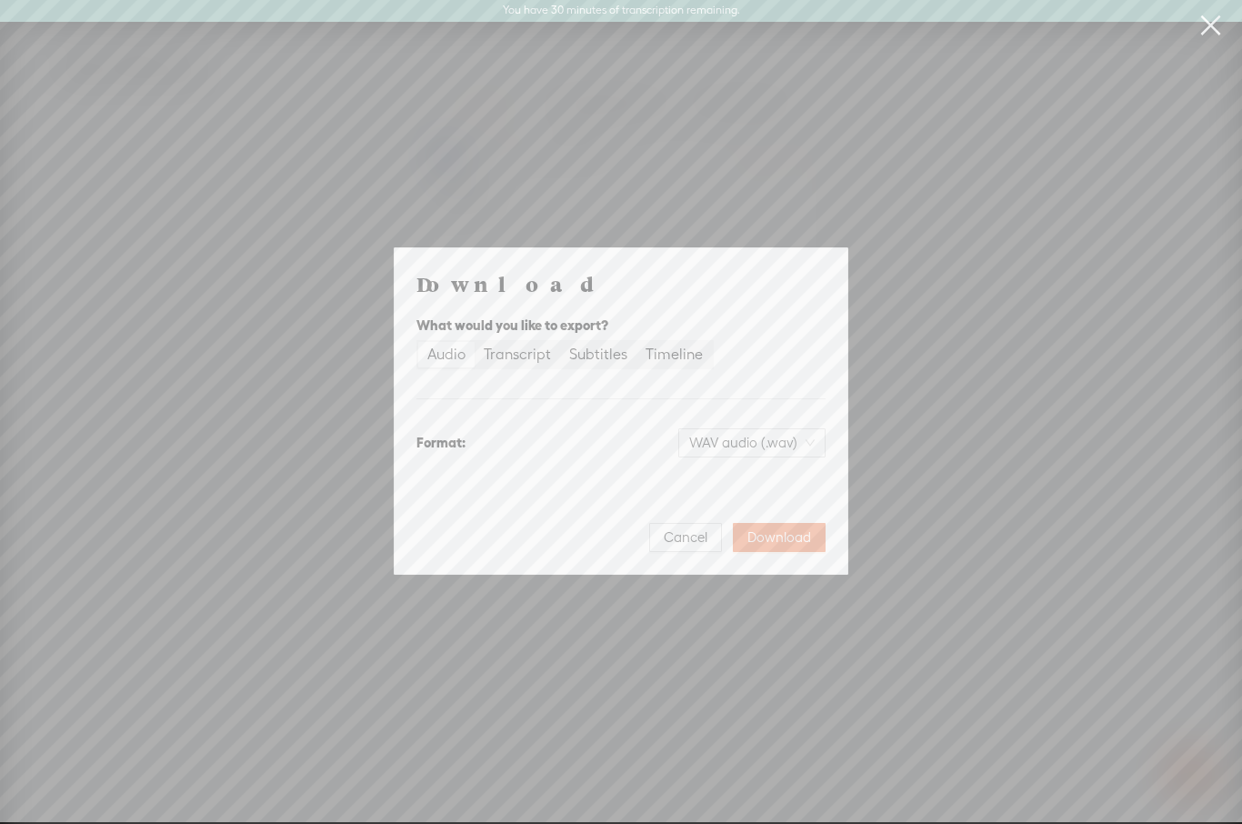
click at [125, 388] on div "Download What would you like to export? Audio Transcript Subtitles Timeline For…" at bounding box center [621, 411] width 1242 height 822
click at [695, 545] on span "Cancel" at bounding box center [686, 537] width 44 height 18
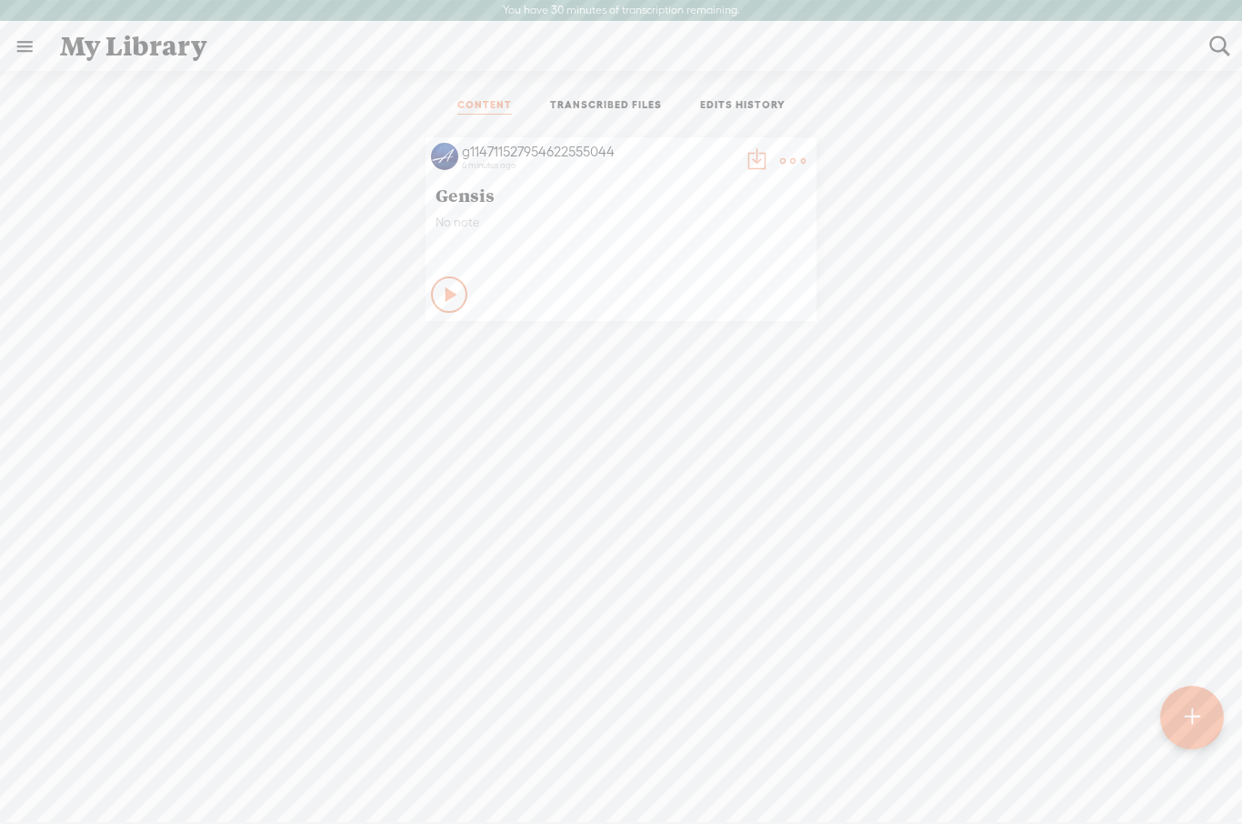
click at [105, 53] on div "My Library" at bounding box center [621, 46] width 1149 height 47
click at [28, 37] on link at bounding box center [24, 46] width 47 height 47
click at [272, 361] on body "You have 30 minutes of transcription remaining. Upgrade to increase your limit …" at bounding box center [621, 411] width 1242 height 822
click at [486, 160] on div "6 minutes ago" at bounding box center [598, 165] width 273 height 11
click at [572, 111] on link "TRANSCRIBED FILES" at bounding box center [606, 106] width 112 height 16
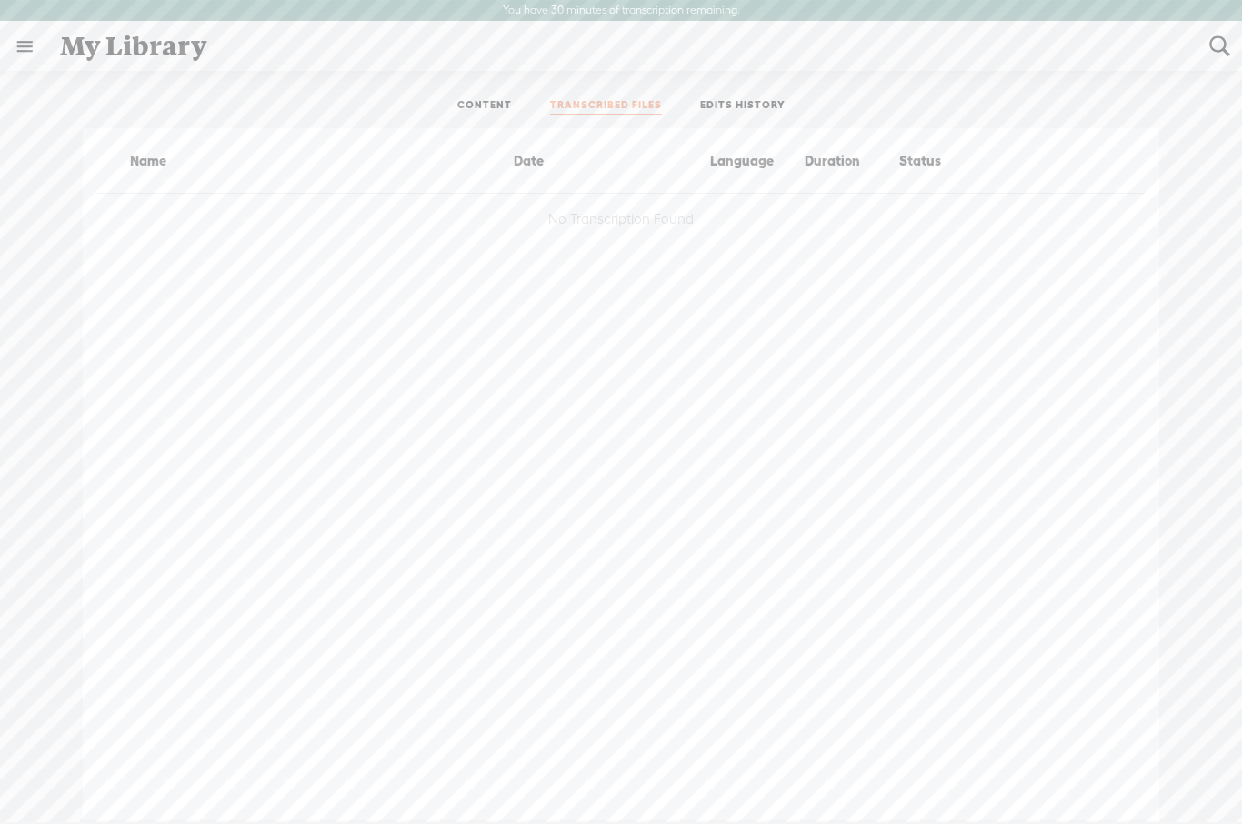
click at [731, 113] on link "EDITS HISTORY" at bounding box center [742, 106] width 85 height 16
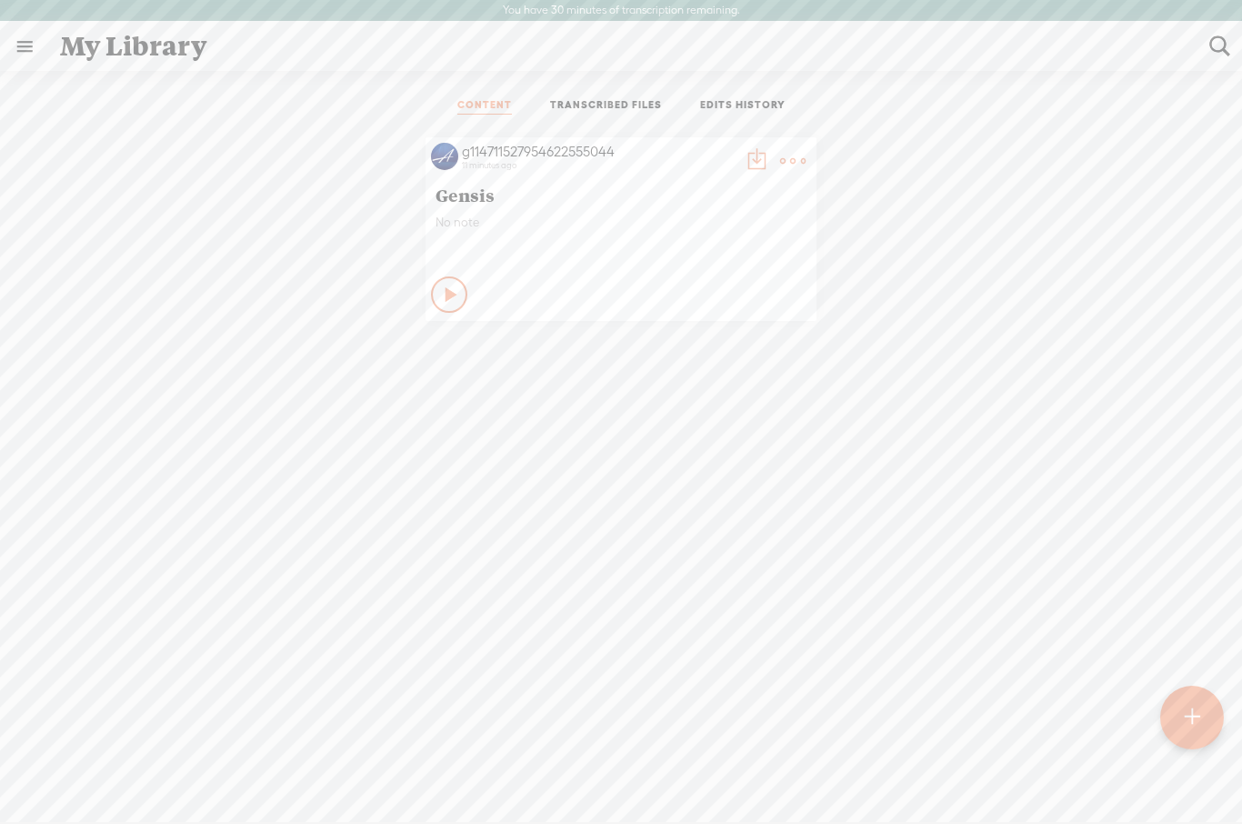
click at [767, 232] on div "No note" at bounding box center [621, 242] width 371 height 55
click at [740, 296] on div "Private" at bounding box center [643, 294] width 335 height 27
click at [768, 274] on div "Play Content Private" at bounding box center [621, 295] width 380 height 42
click at [583, 114] on link "TRANSCRIBED FILES" at bounding box center [606, 106] width 112 height 16
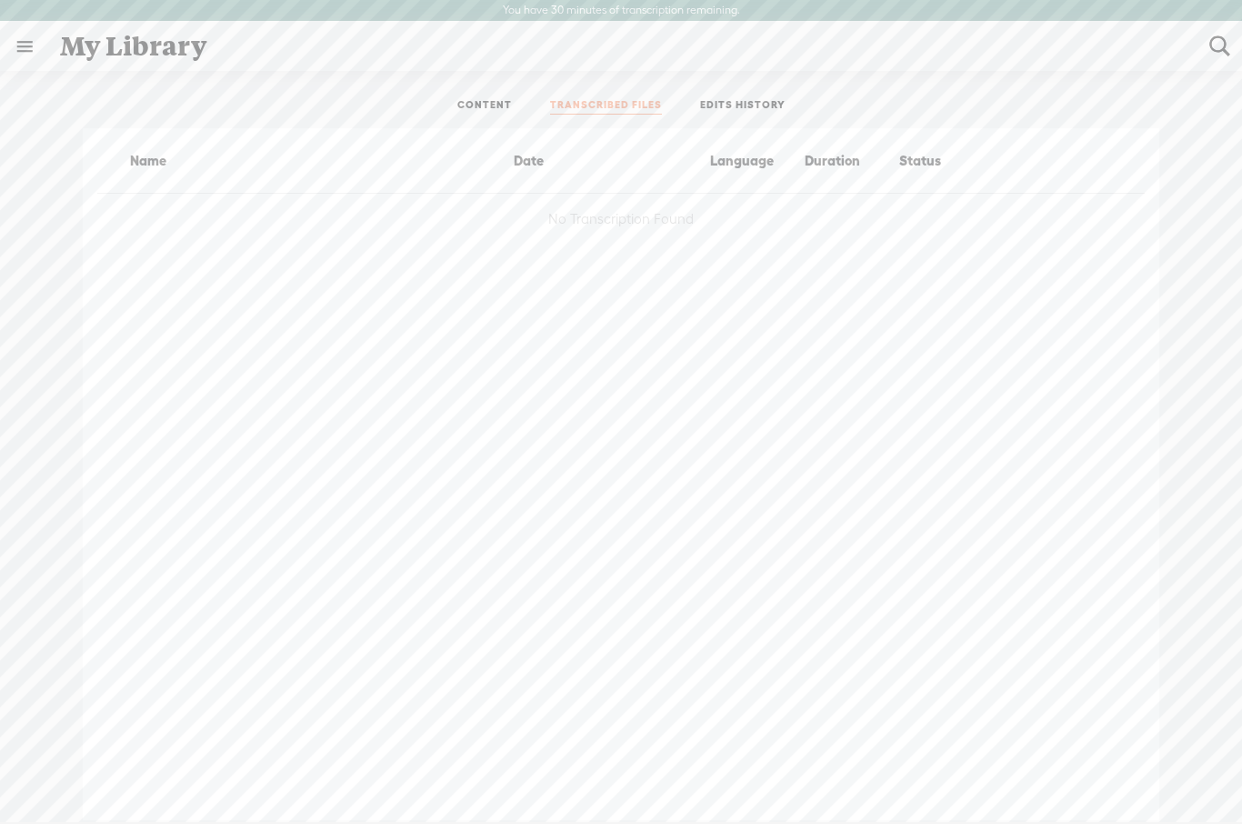
click at [728, 85] on ul "CONTENT TRANSCRIBED FILES EDITS HISTORY" at bounding box center [621, 107] width 482 height 44
click at [737, 108] on link "EDITS HISTORY" at bounding box center [742, 106] width 85 height 16
click at [41, 46] on link at bounding box center [24, 46] width 47 height 47
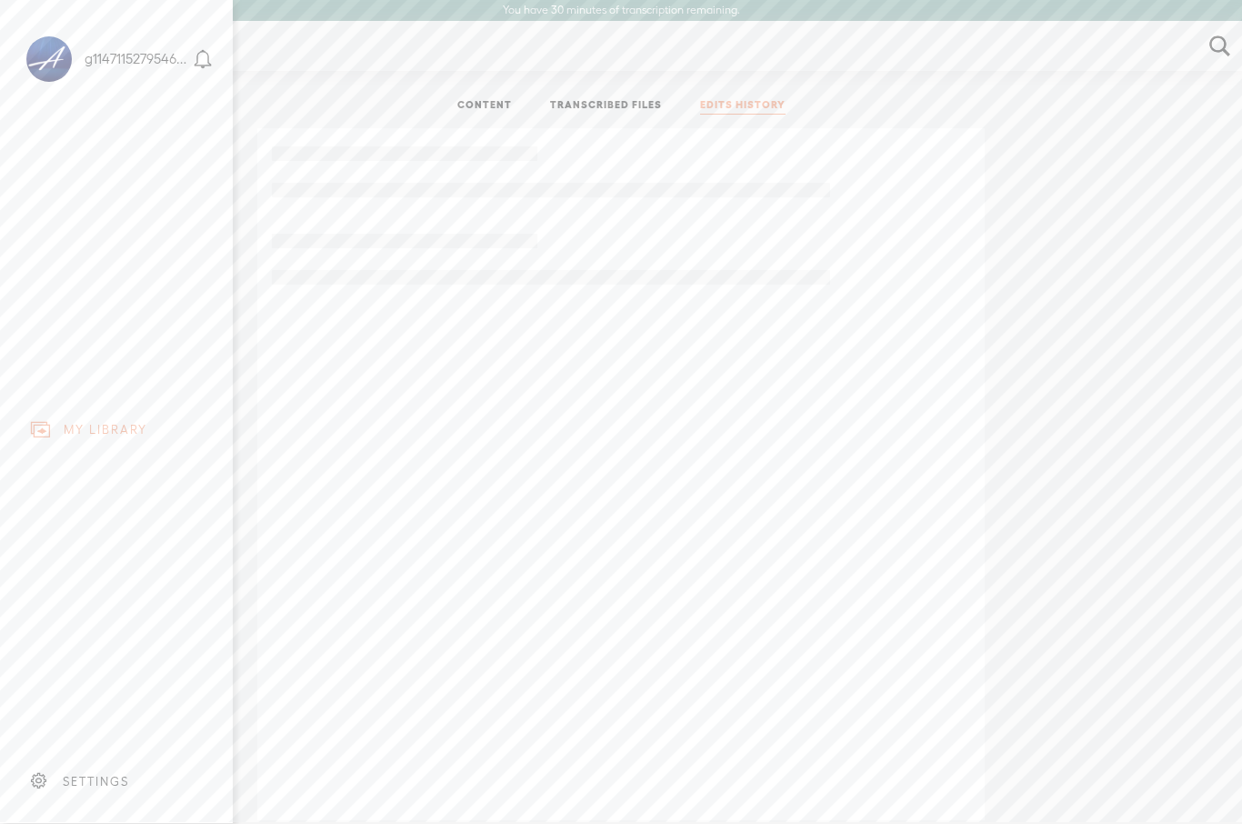
click at [57, 779] on div "SETTINGS" at bounding box center [120, 781] width 213 height 55
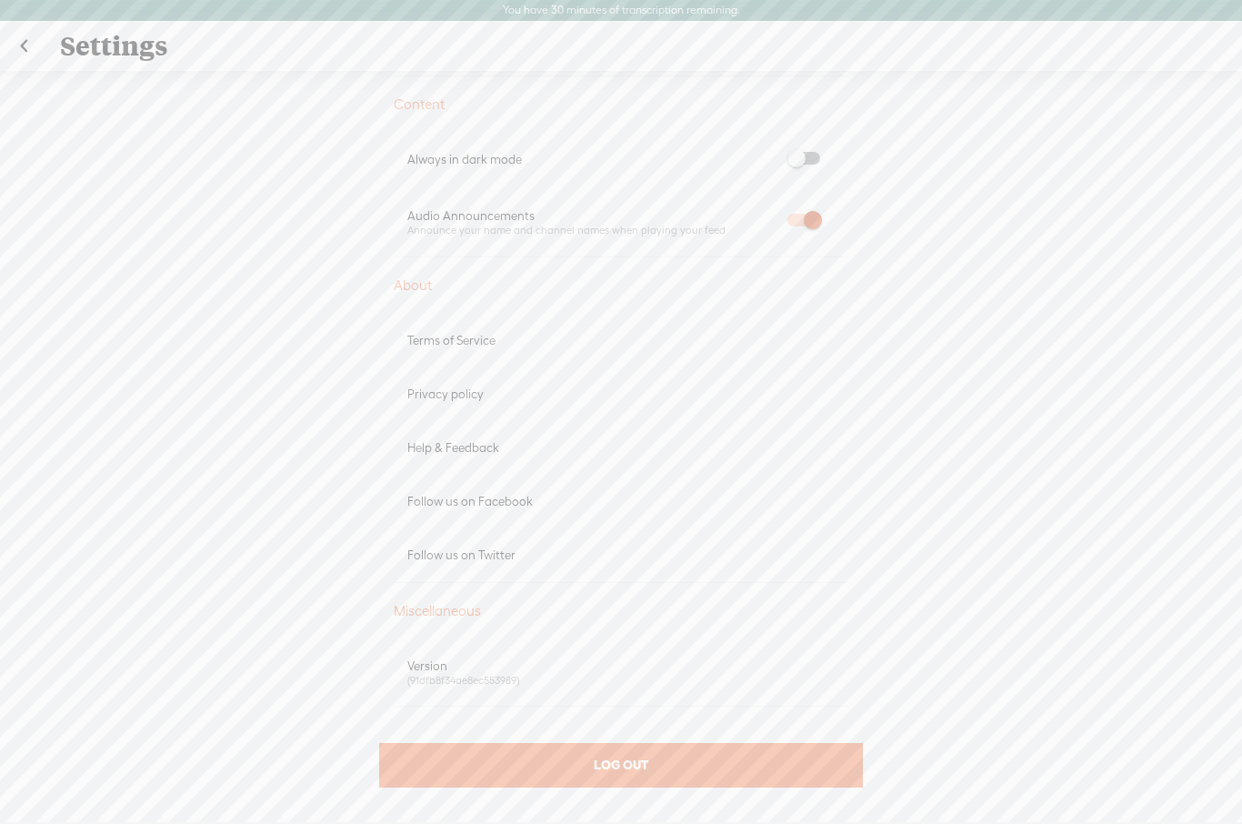
scroll to position [847, 0]
click at [587, 764] on div "LOG OUT" at bounding box center [621, 766] width 484 height 45
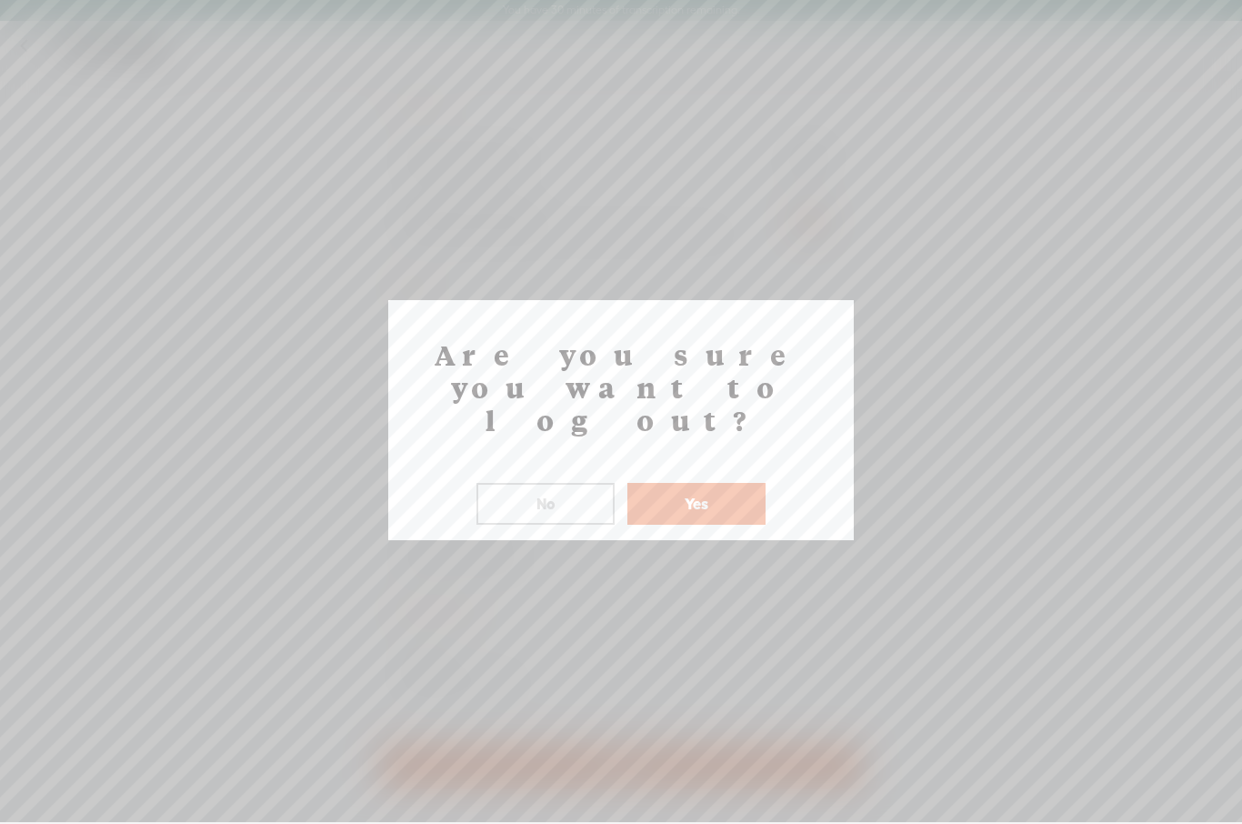
click at [715, 483] on button "Yes" at bounding box center [696, 504] width 138 height 42
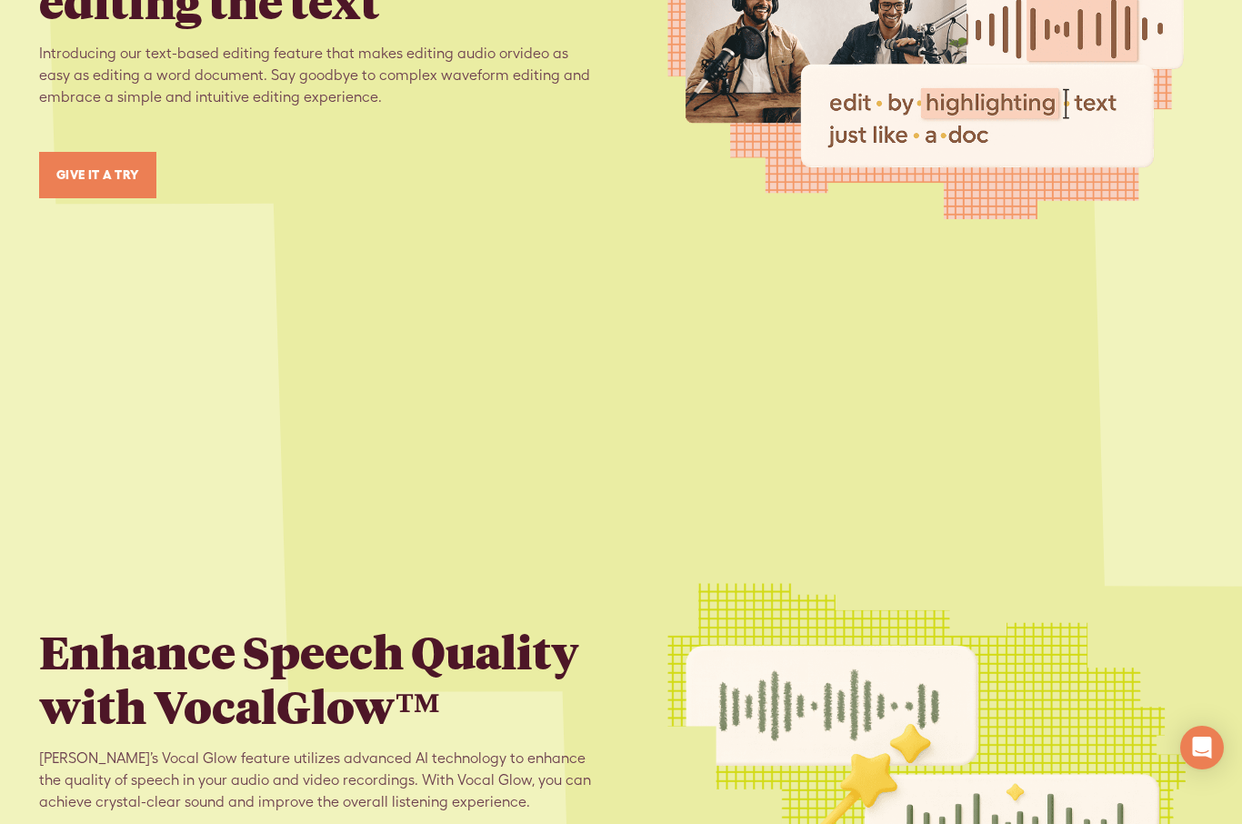
scroll to position [2434, 0]
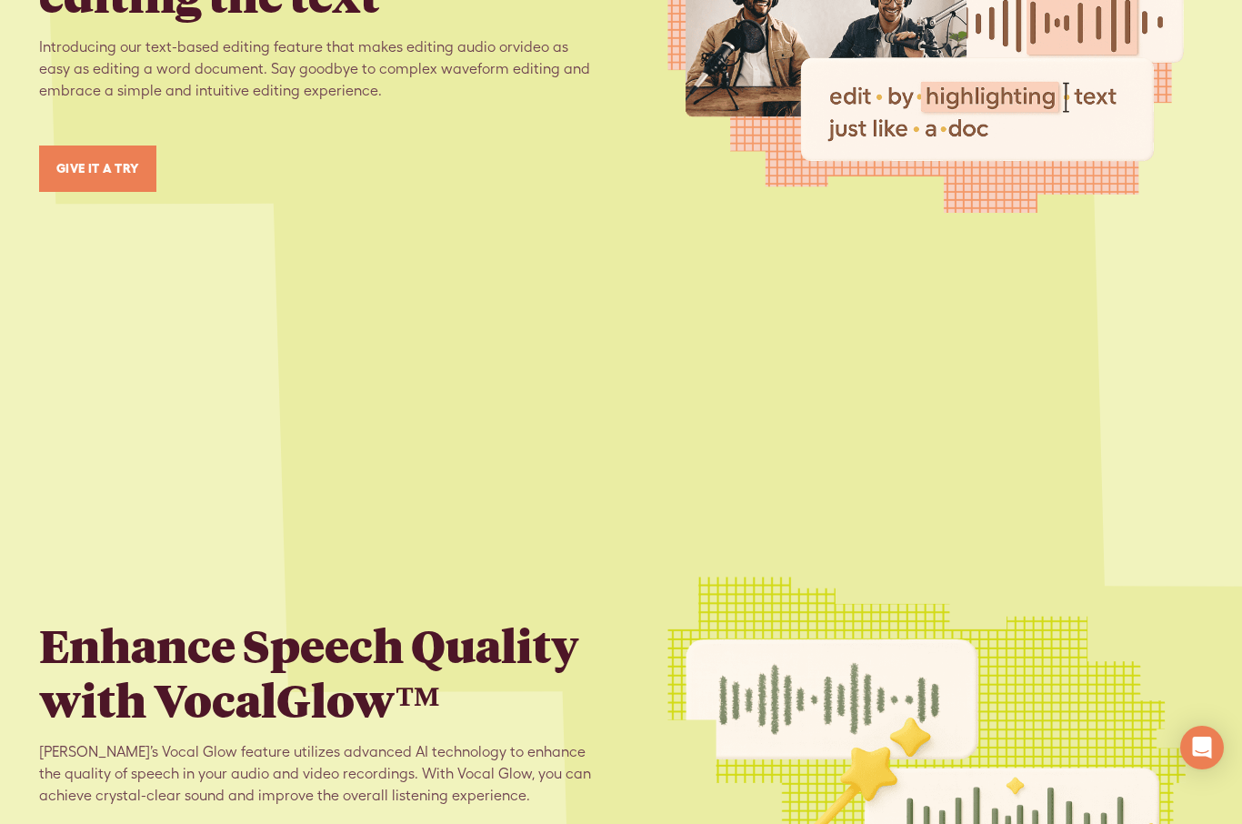
click at [106, 158] on link "GIVE IT A TRY" at bounding box center [97, 168] width 117 height 46
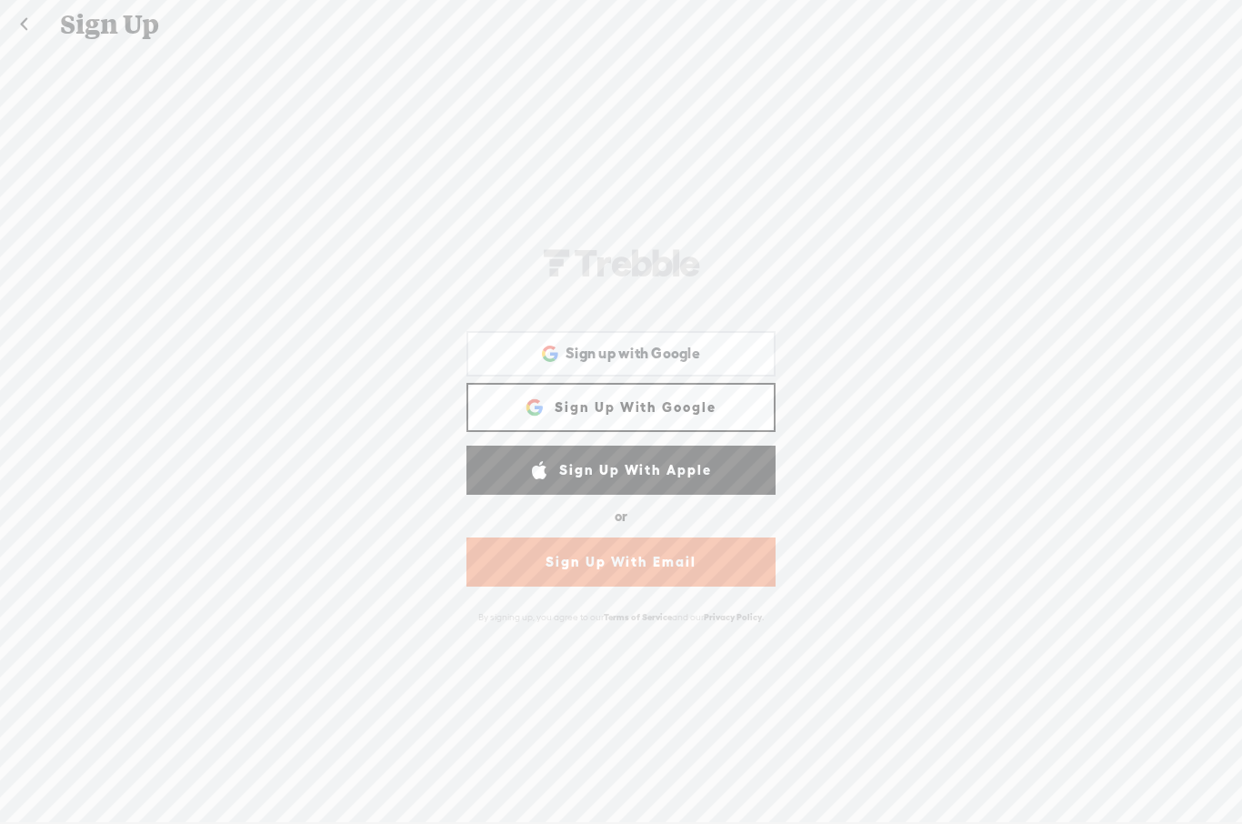
scroll to position [-2, 0]
click at [9, 33] on link at bounding box center [23, 24] width 45 height 47
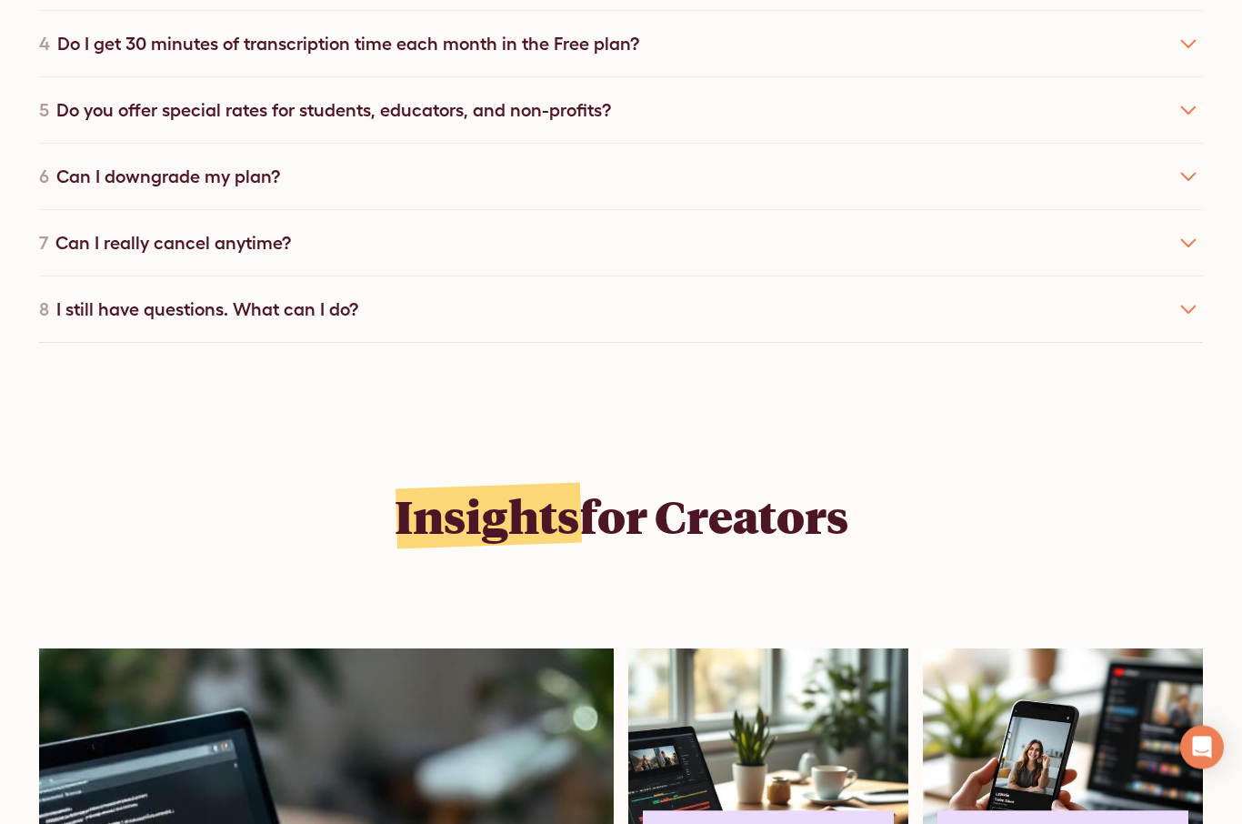
scroll to position [10522, 0]
